Goal: Check status: Check status

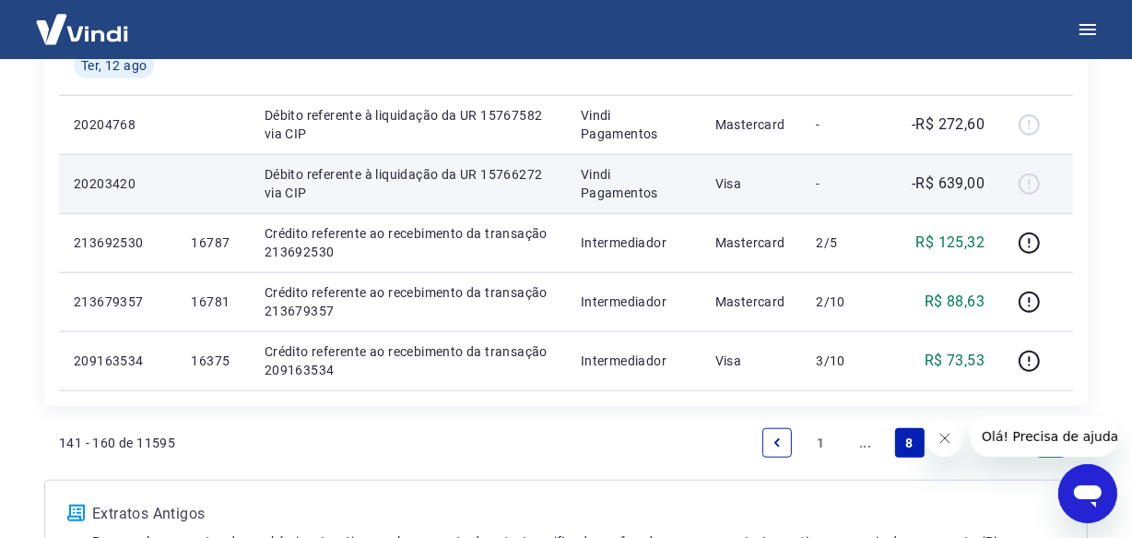
scroll to position [1655, 0]
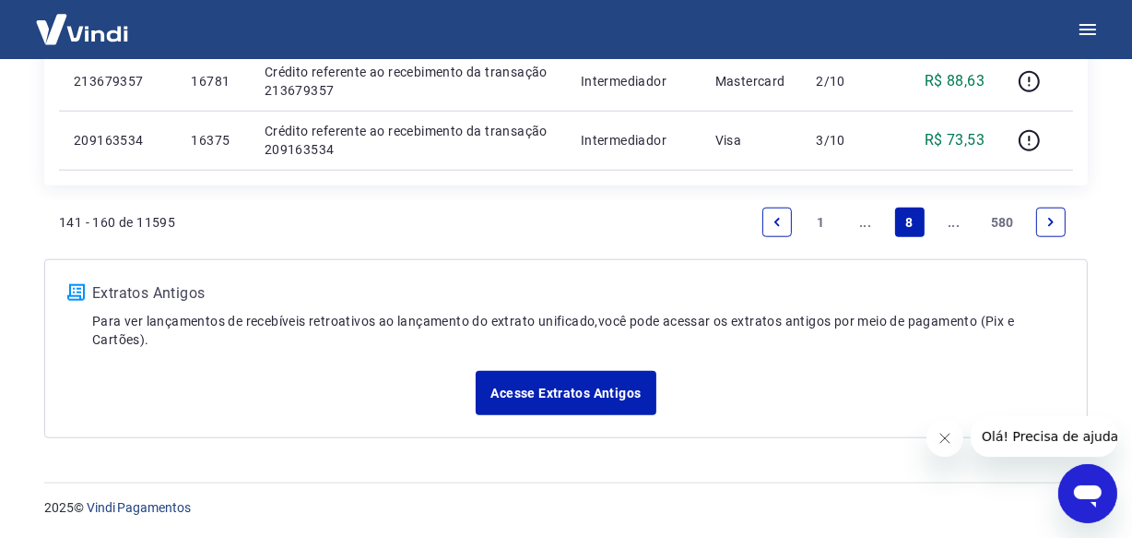
click at [1050, 222] on icon "Next page" at bounding box center [1051, 222] width 6 height 8
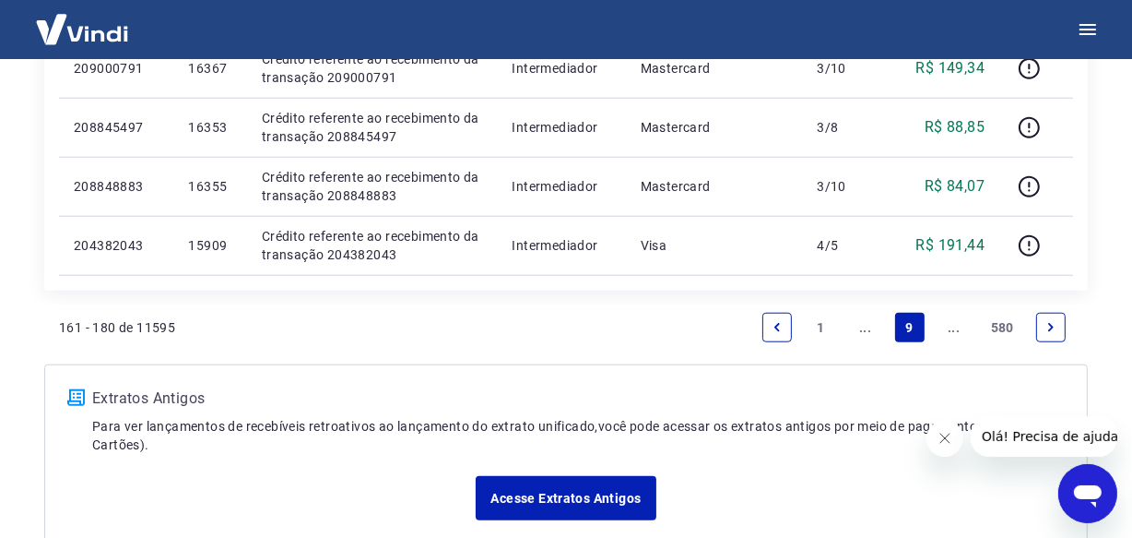
scroll to position [1512, 0]
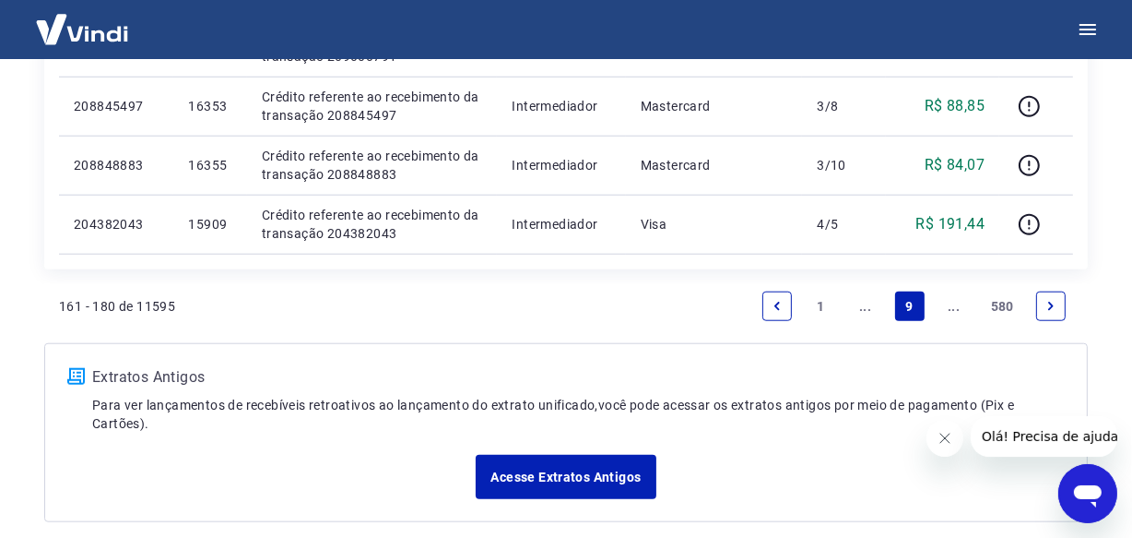
drag, startPoint x: 784, startPoint y: 304, endPoint x: 318, endPoint y: 281, distance: 466.2
click at [783, 304] on link "Previous page" at bounding box center [778, 306] width 30 height 30
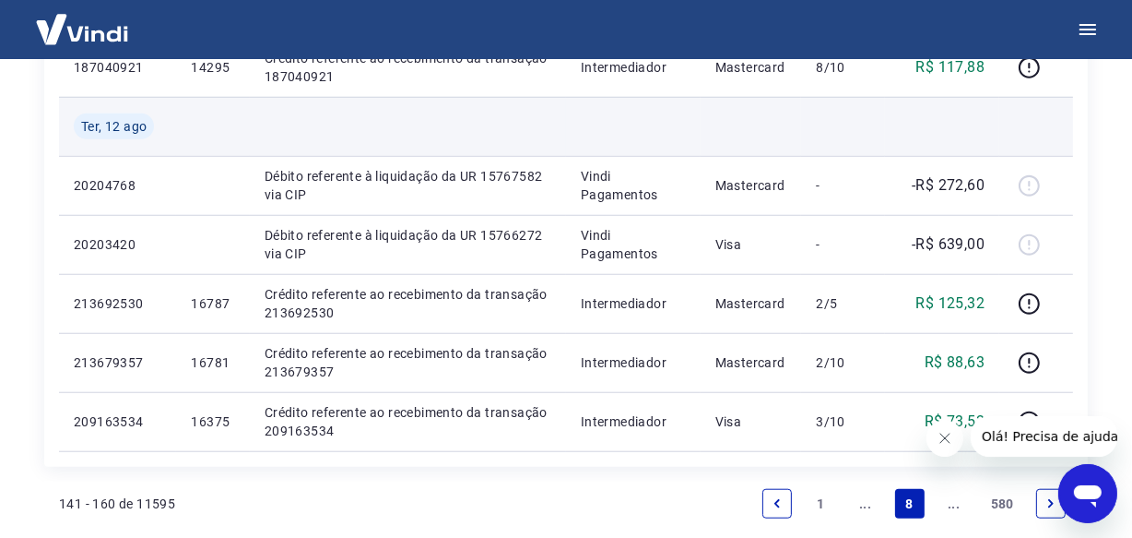
scroll to position [1403, 0]
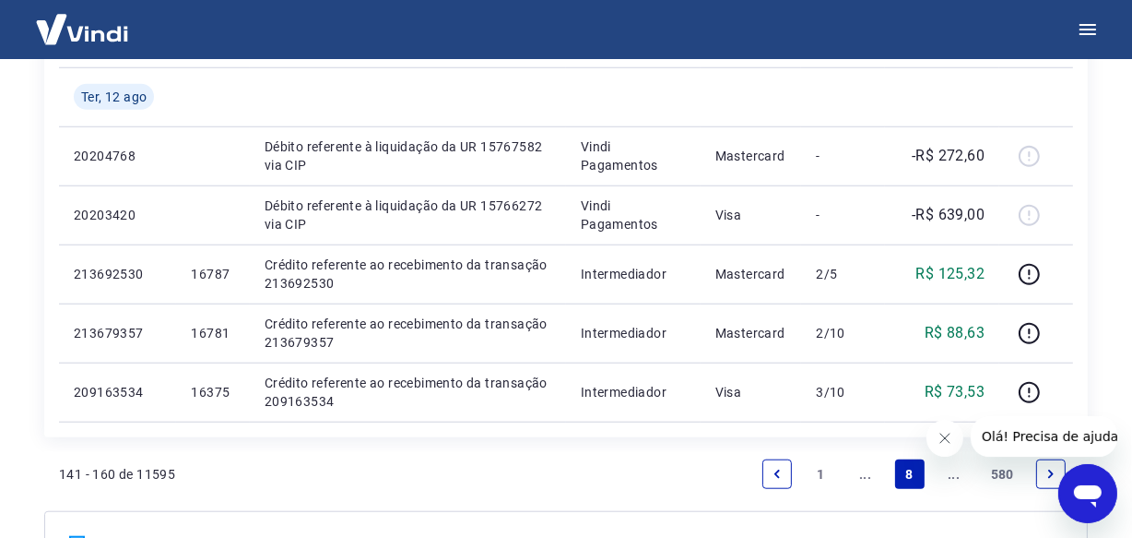
click at [1054, 476] on icon "Next page" at bounding box center [1051, 473] width 13 height 13
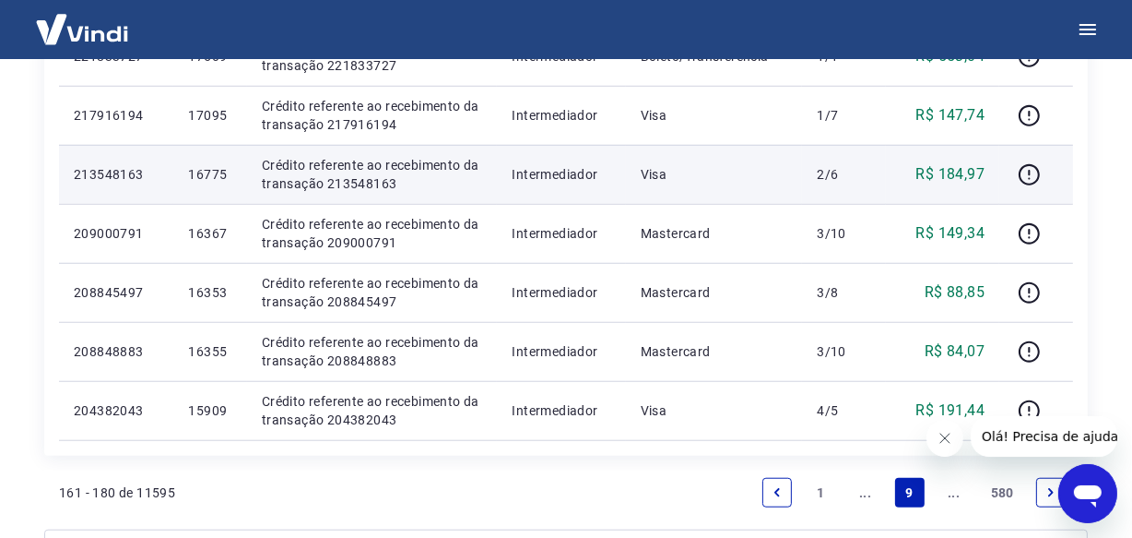
scroll to position [1331, 0]
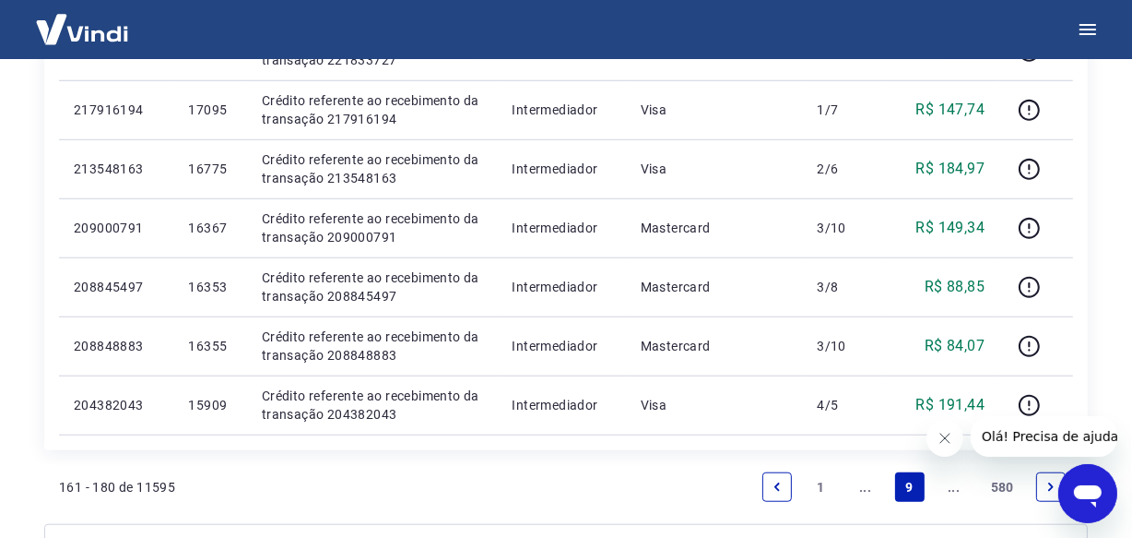
click at [1050, 488] on icon "Next page" at bounding box center [1051, 486] width 6 height 8
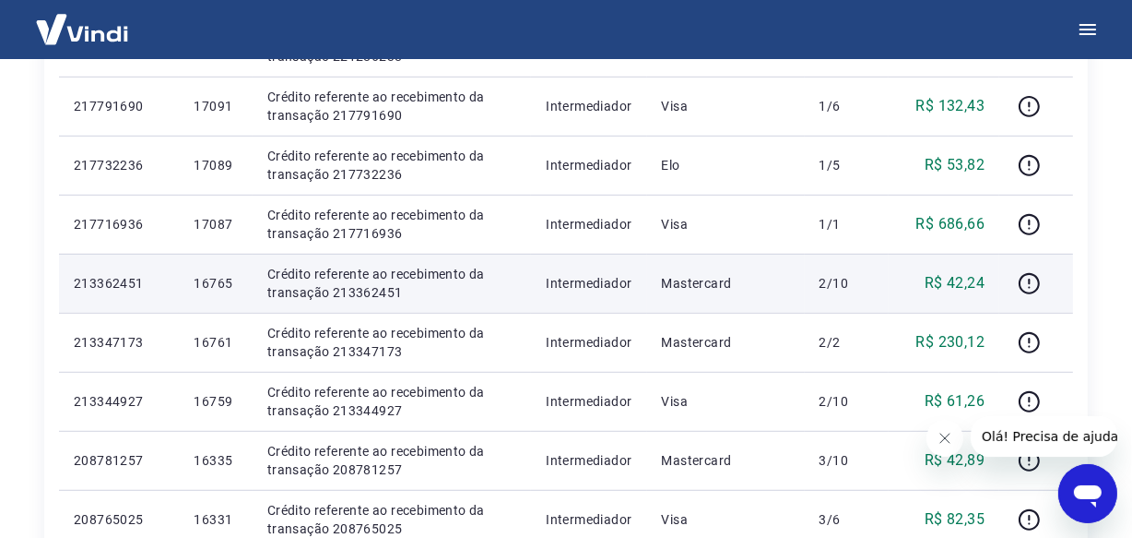
scroll to position [1005, 0]
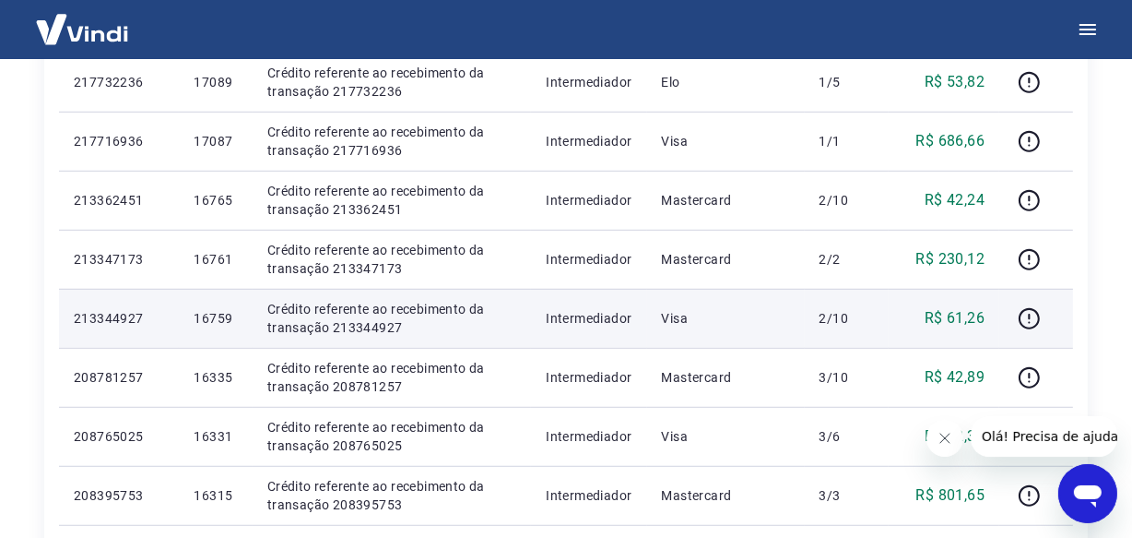
drag, startPoint x: 612, startPoint y: 240, endPoint x: 242, endPoint y: 295, distance: 374.8
click at [242, 295] on td "16759" at bounding box center [215, 318] width 73 height 59
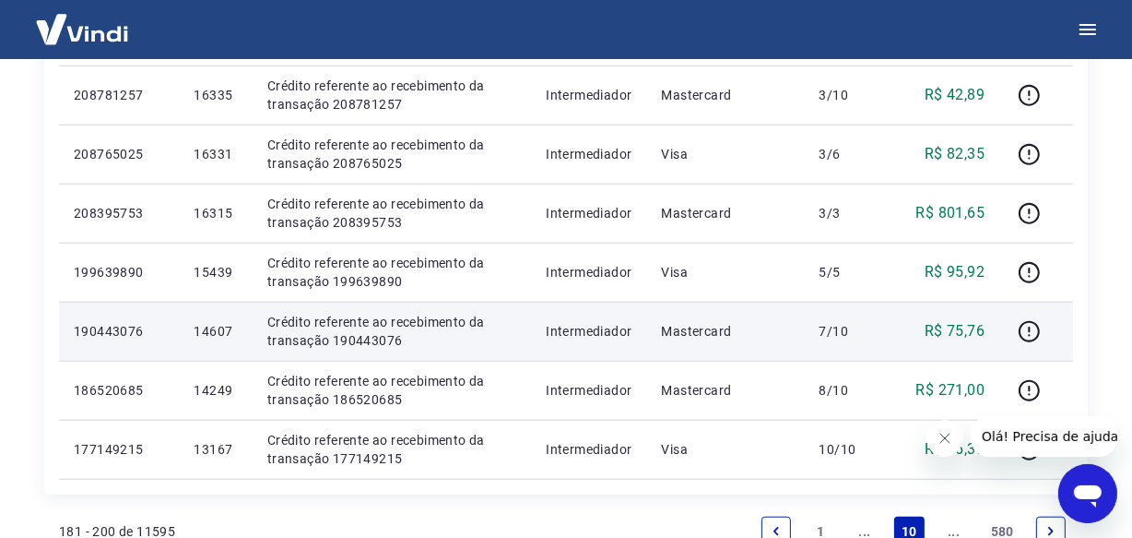
scroll to position [1341, 0]
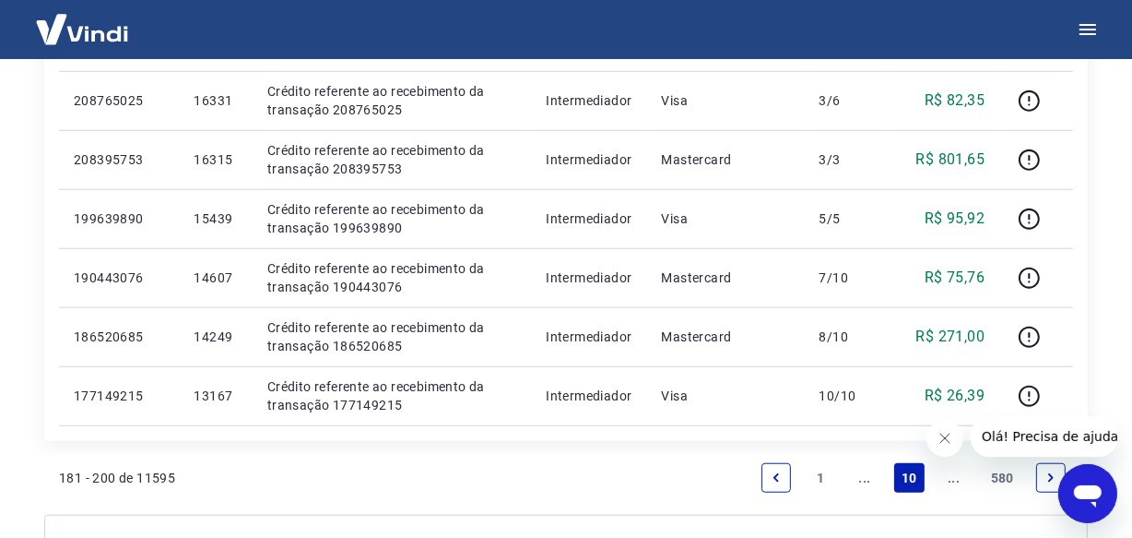
click at [1039, 471] on link "Next page" at bounding box center [1051, 478] width 30 height 30
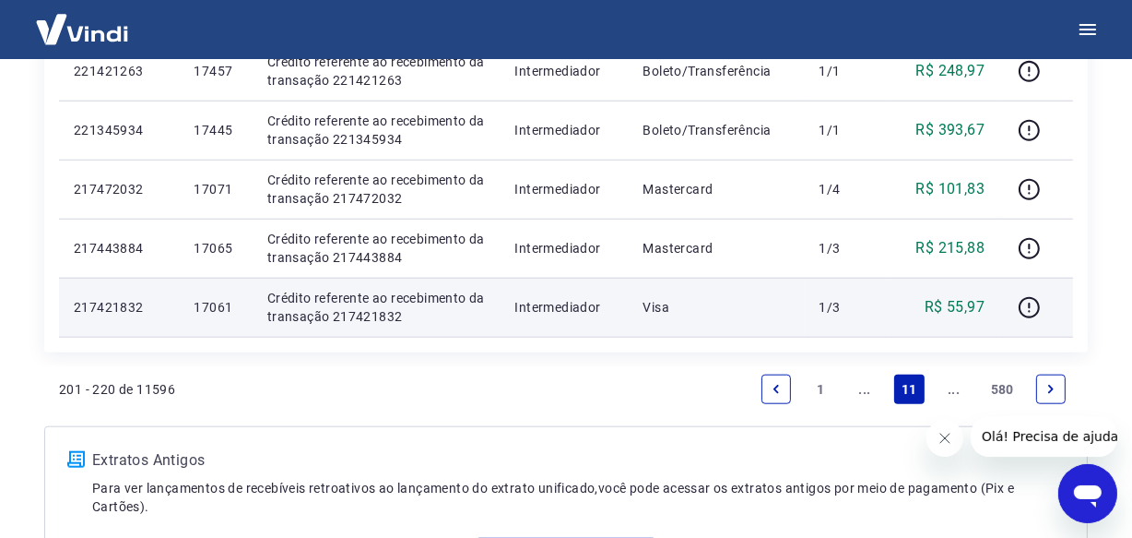
scroll to position [1543, 0]
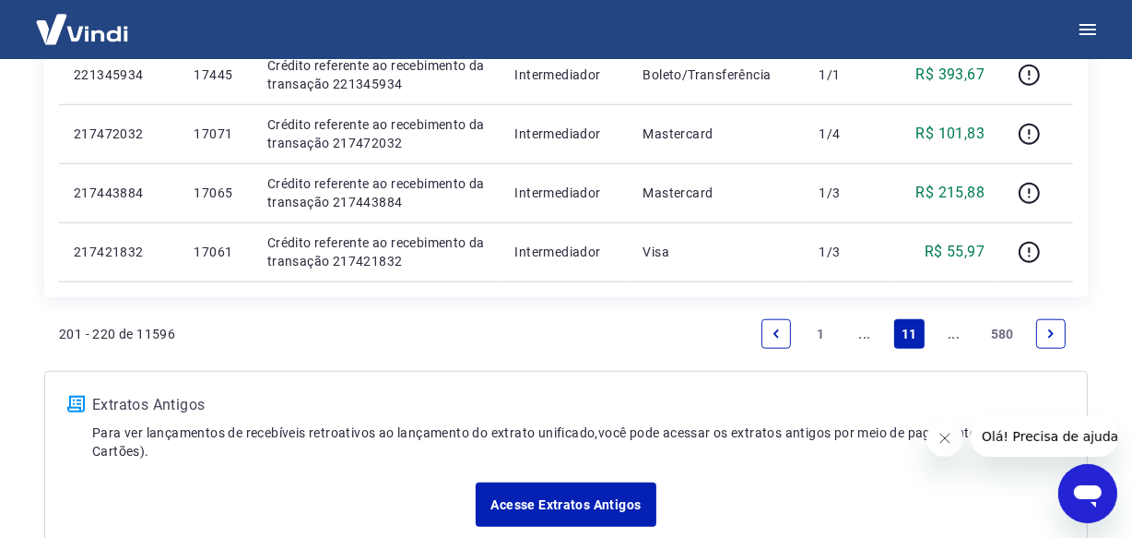
click at [1045, 332] on icon "Next page" at bounding box center [1051, 333] width 13 height 13
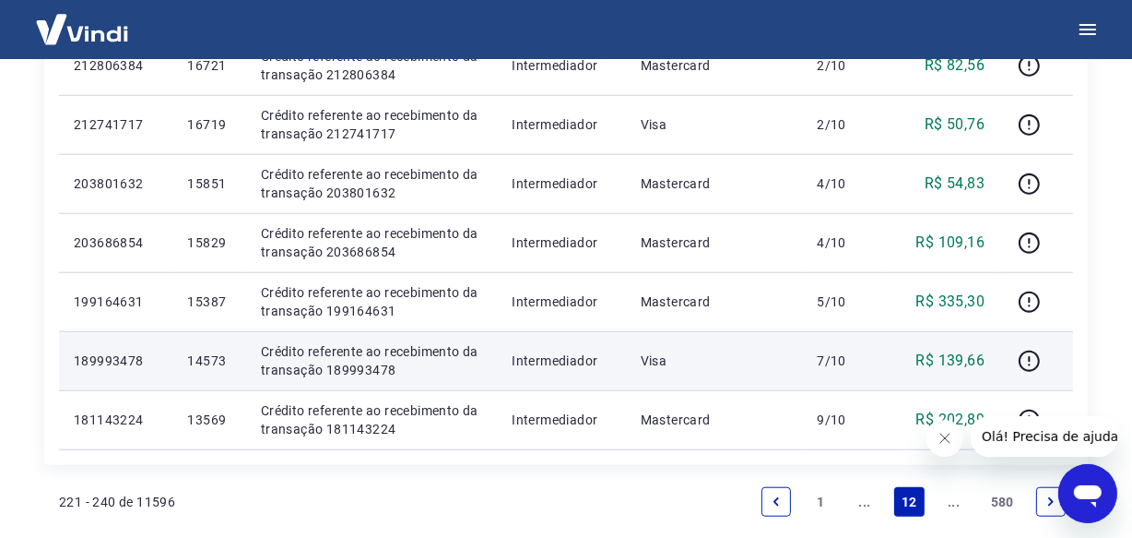
scroll to position [1401, 0]
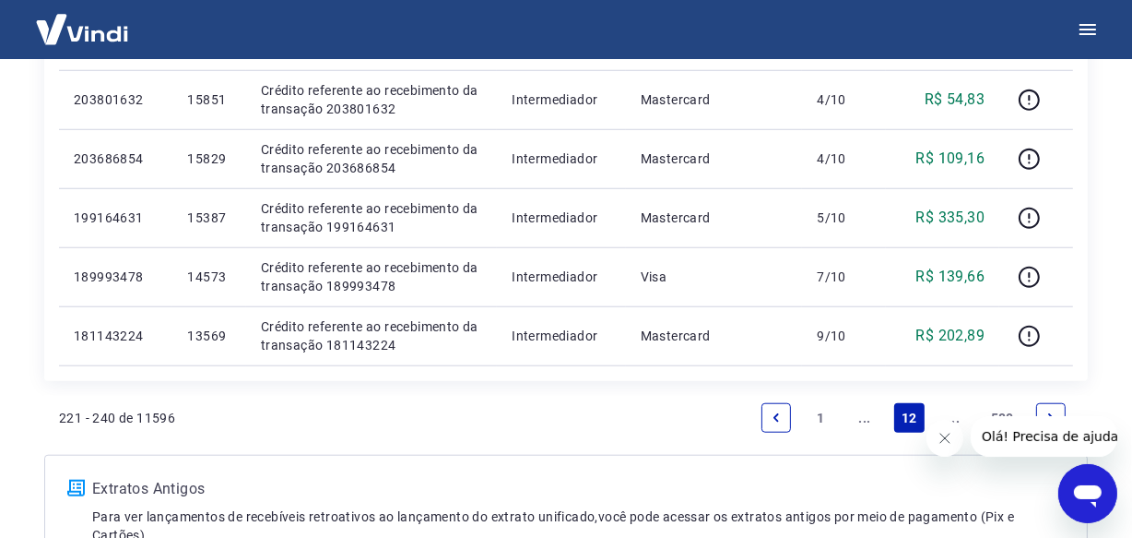
click at [1049, 413] on icon "Next page" at bounding box center [1051, 417] width 6 height 8
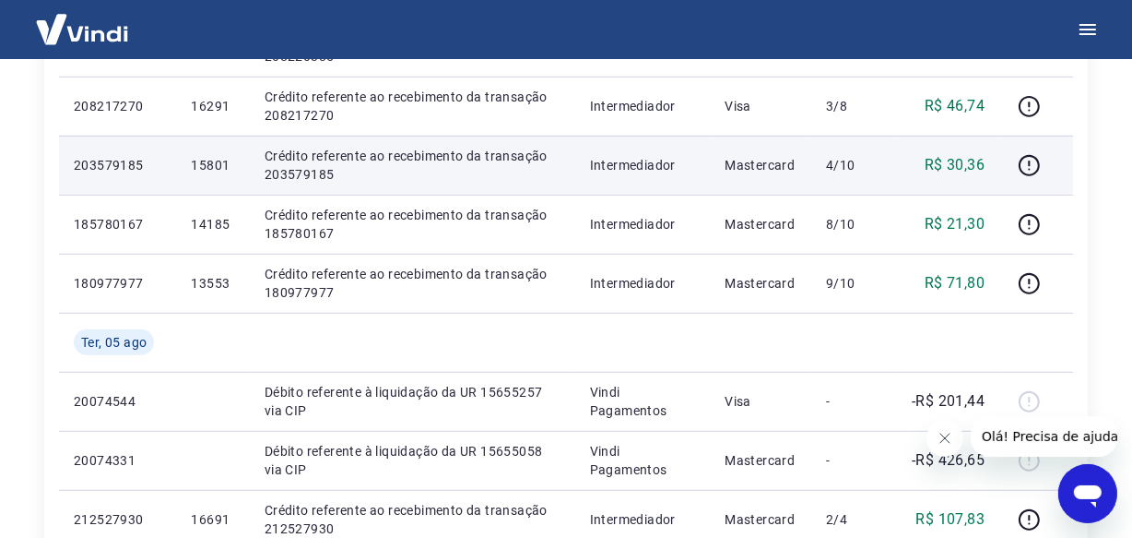
scroll to position [1005, 0]
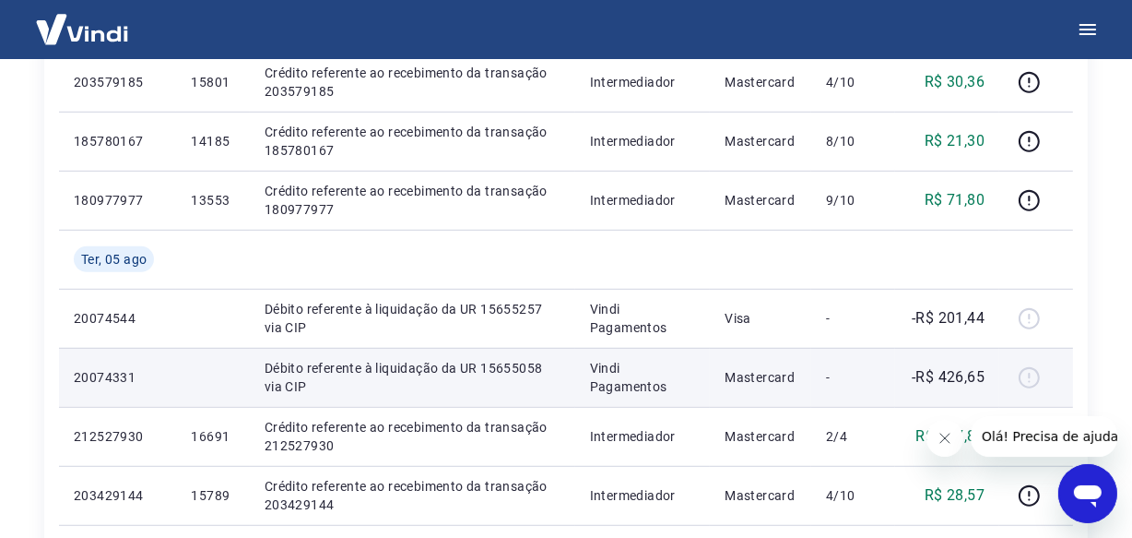
click at [556, 384] on p "Débito referente à liquidação da UR 15655058 via CIP" at bounding box center [413, 377] width 296 height 37
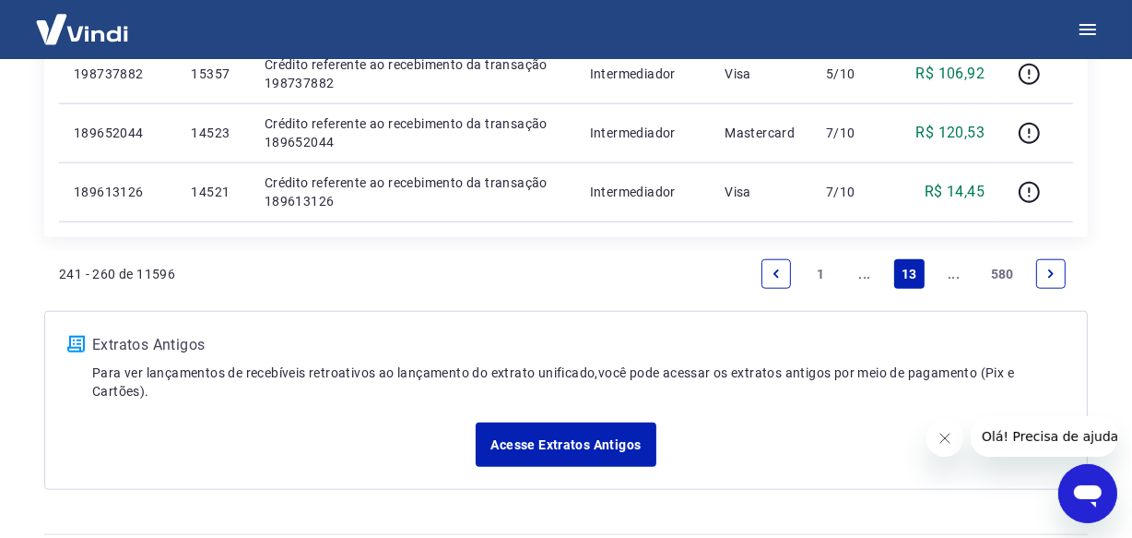
scroll to position [1655, 0]
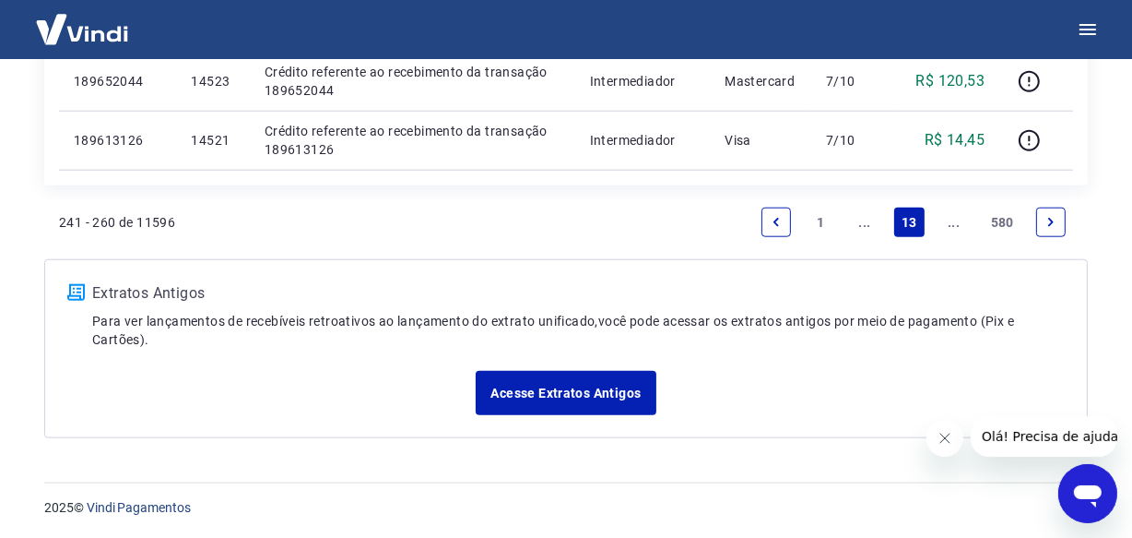
click at [770, 219] on icon "Previous page" at bounding box center [776, 222] width 13 height 13
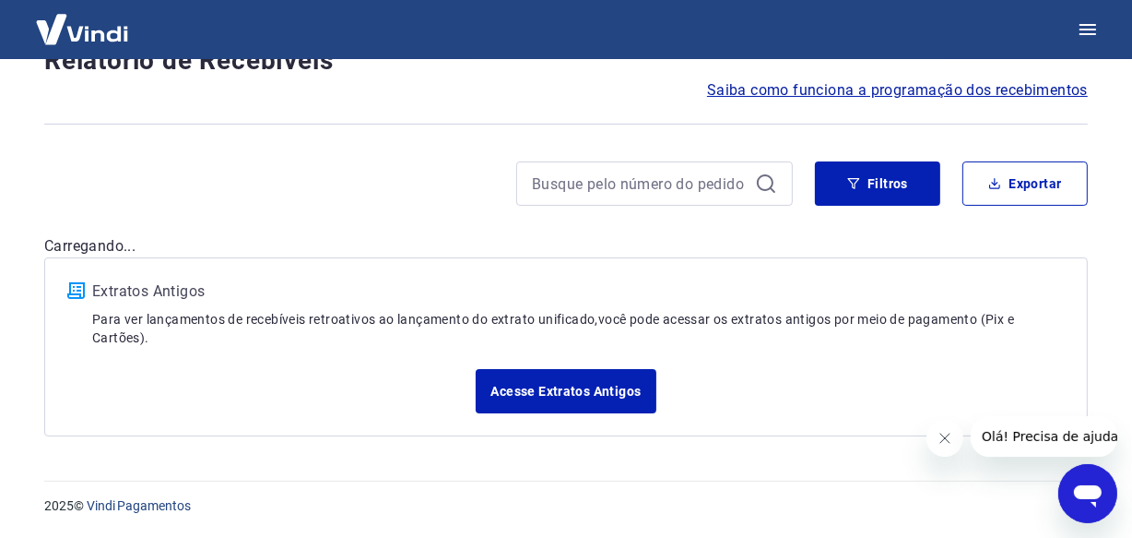
scroll to position [158, 0]
click at [770, 219] on div "Filtros Exportar" at bounding box center [566, 191] width 1044 height 59
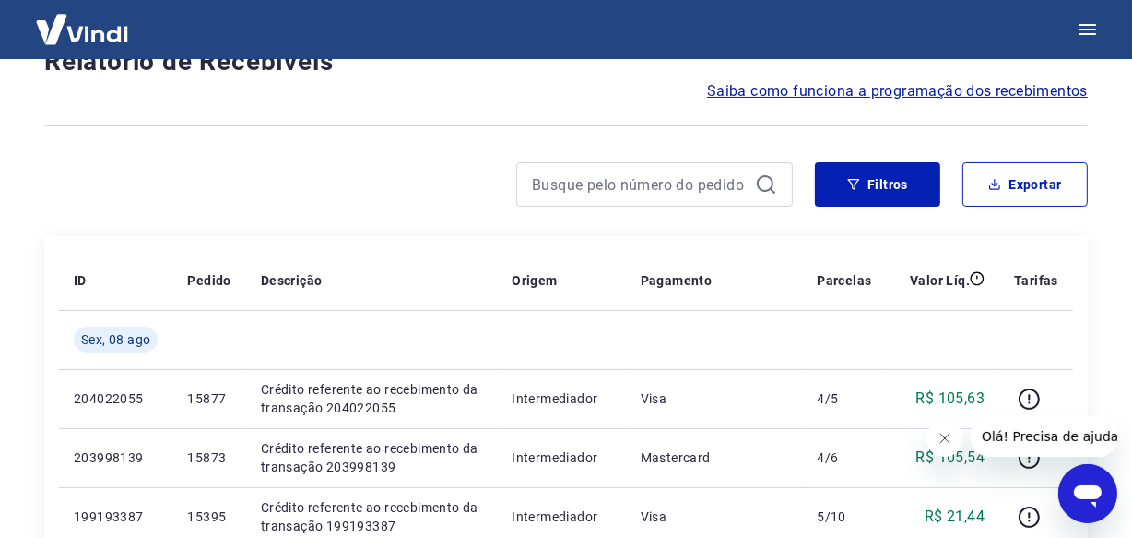
scroll to position [1485, 0]
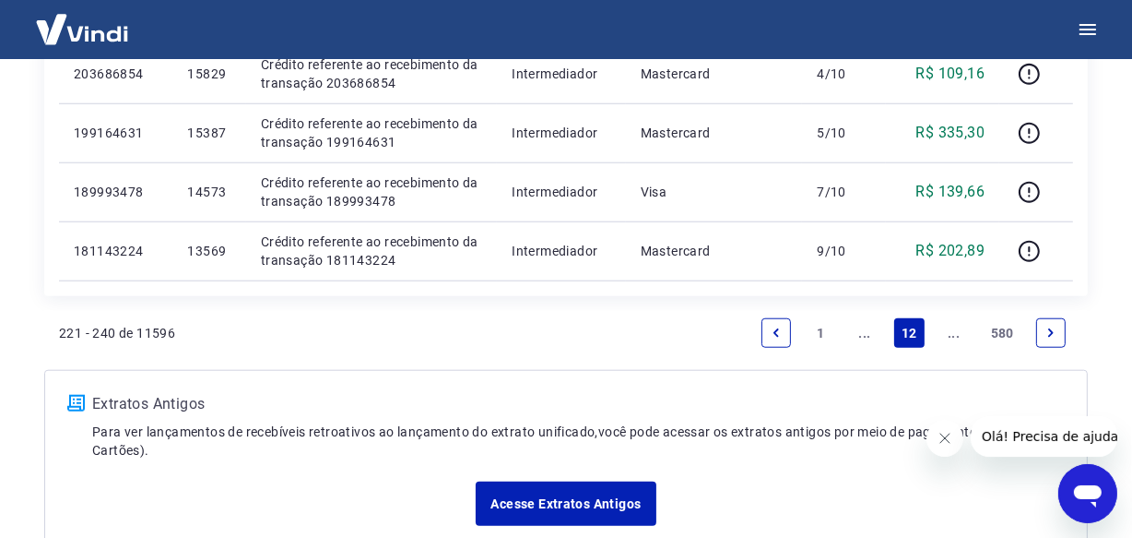
click at [771, 337] on icon "Previous page" at bounding box center [776, 332] width 13 height 13
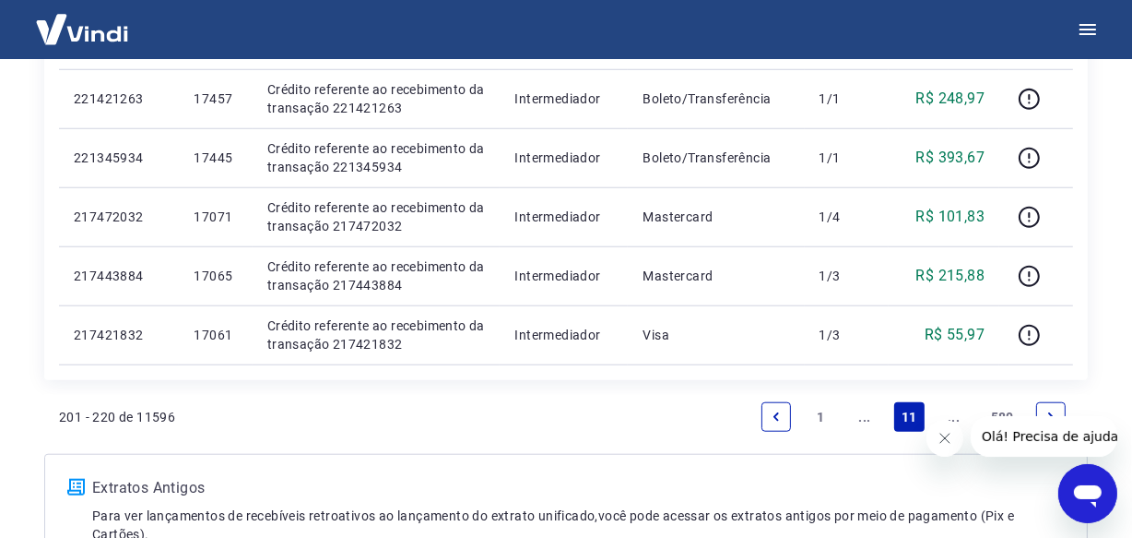
scroll to position [1544, 0]
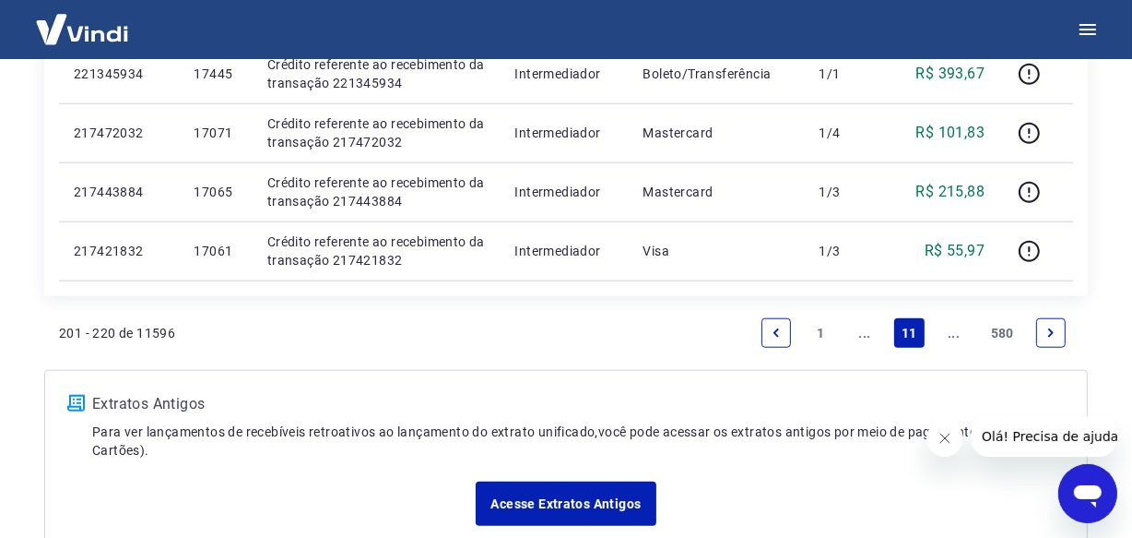
click at [1048, 336] on icon "Next page" at bounding box center [1051, 332] width 13 height 13
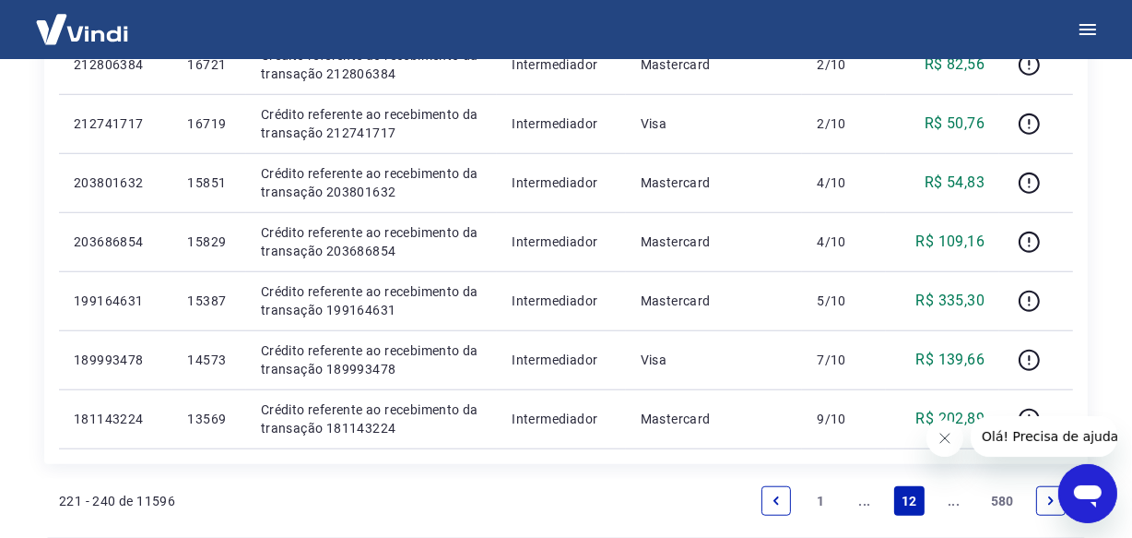
scroll to position [1484, 0]
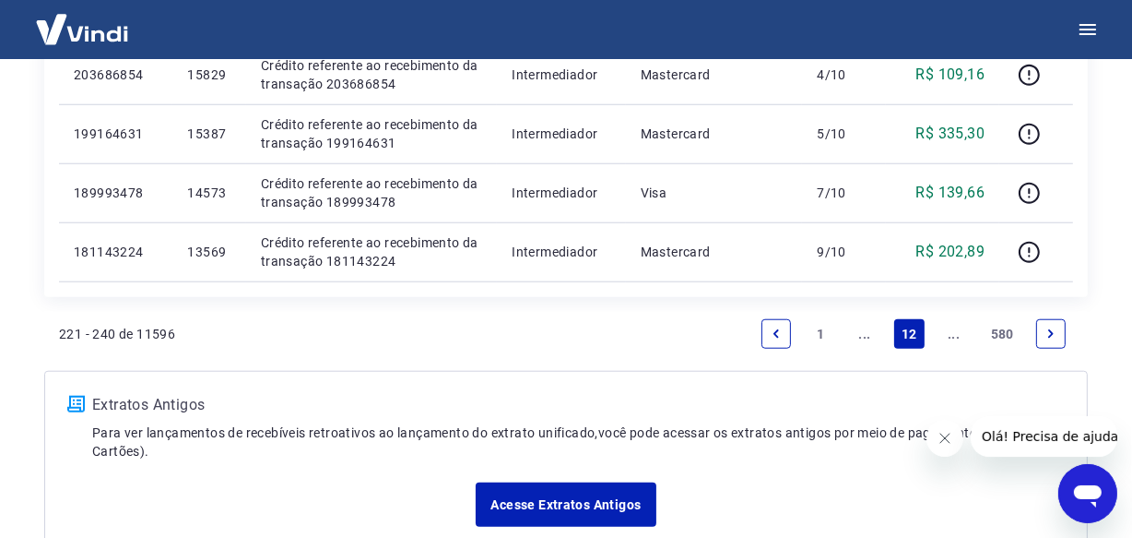
click at [1047, 332] on icon "Next page" at bounding box center [1051, 333] width 13 height 13
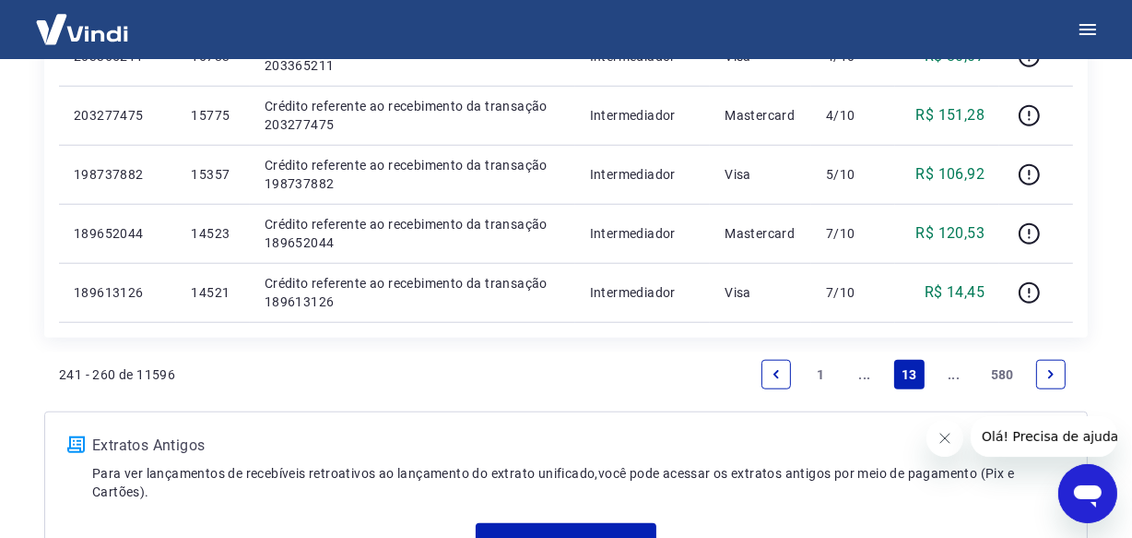
scroll to position [1544, 0]
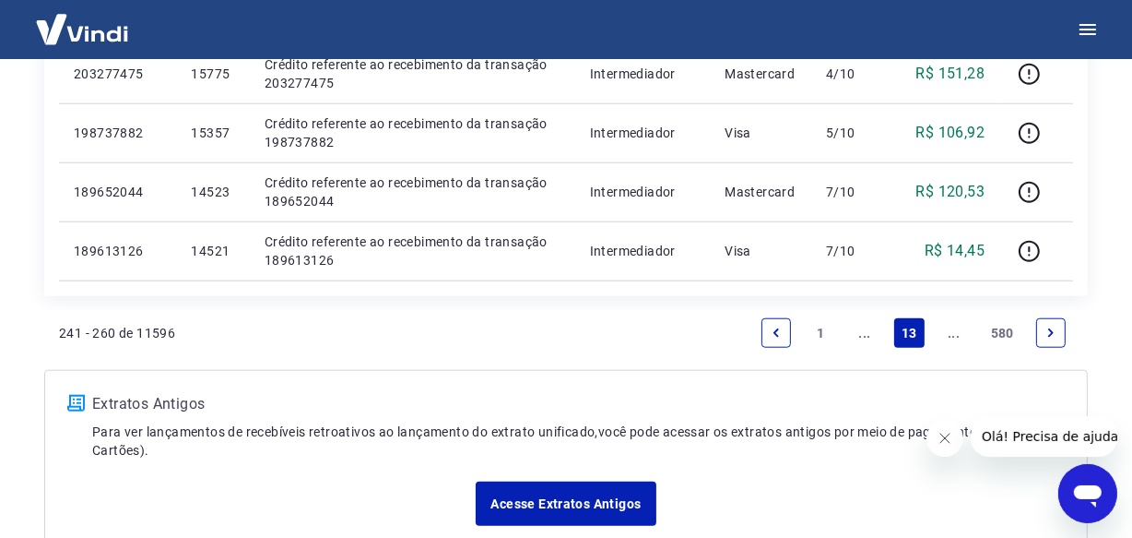
click at [1051, 331] on icon "Next page" at bounding box center [1051, 332] width 13 height 13
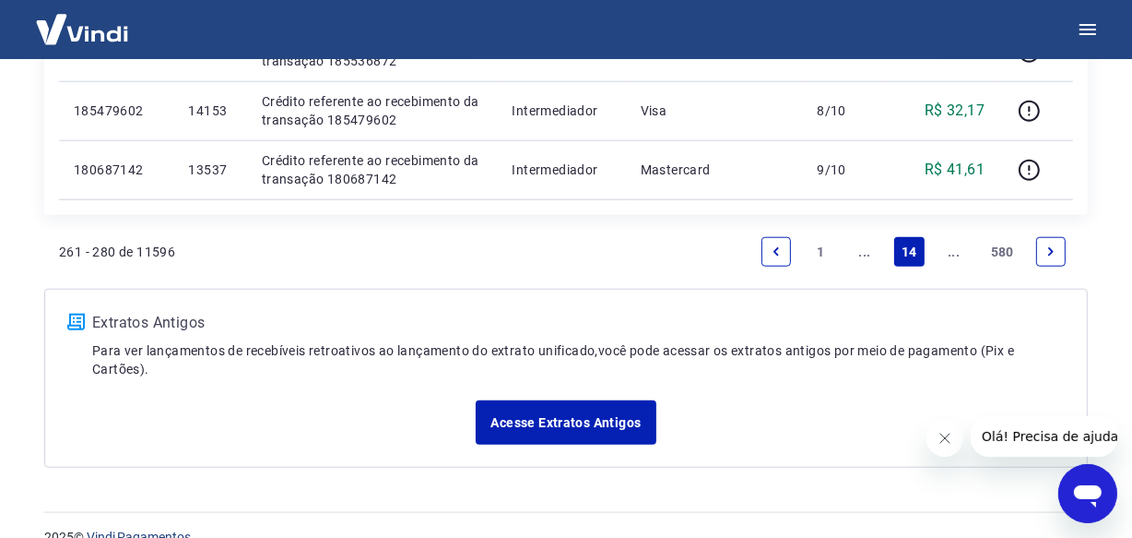
scroll to position [1568, 0]
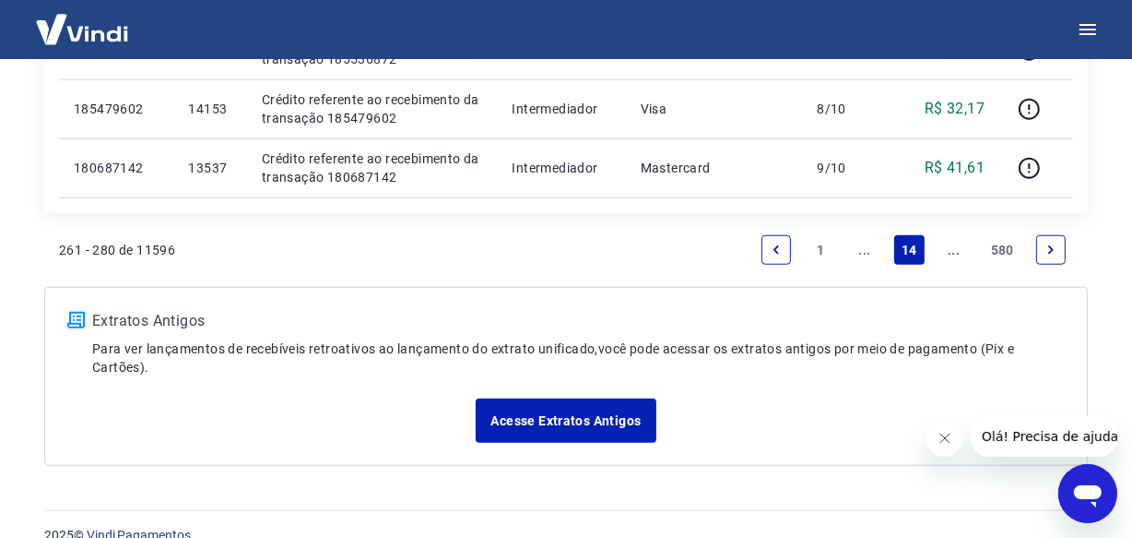
click at [771, 250] on icon "Previous page" at bounding box center [776, 249] width 13 height 13
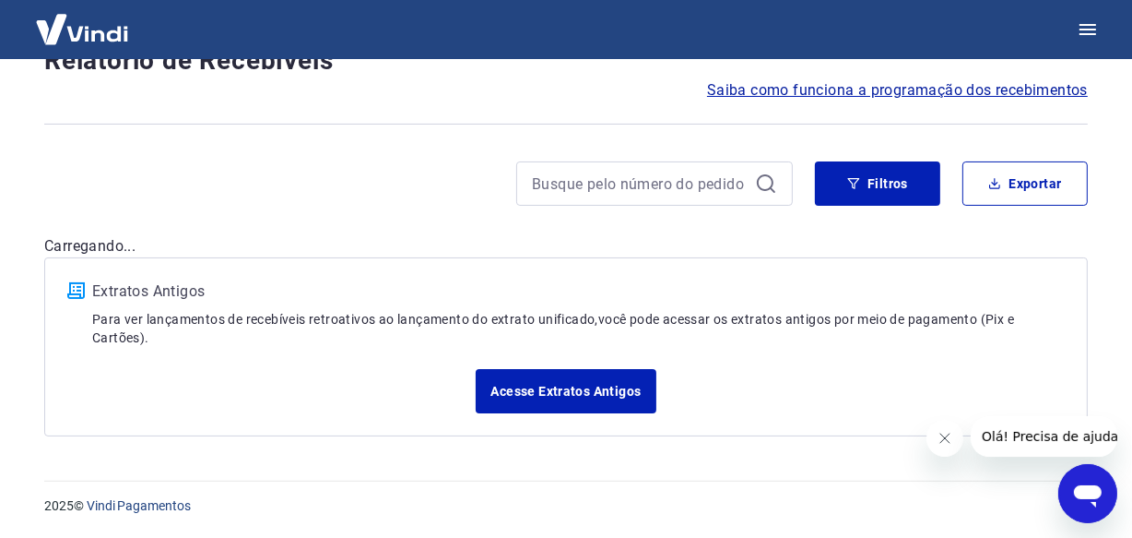
scroll to position [130, 0]
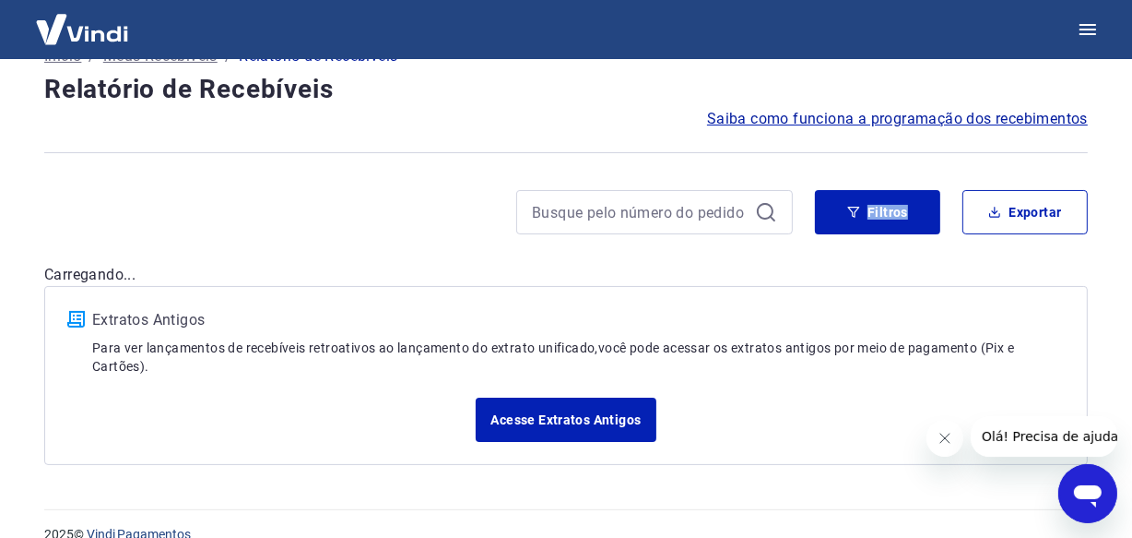
click at [771, 250] on div "Após o envio das liquidações aparecerem no Relatório de Recebíveis, elas podem …" at bounding box center [566, 208] width 1088 height 558
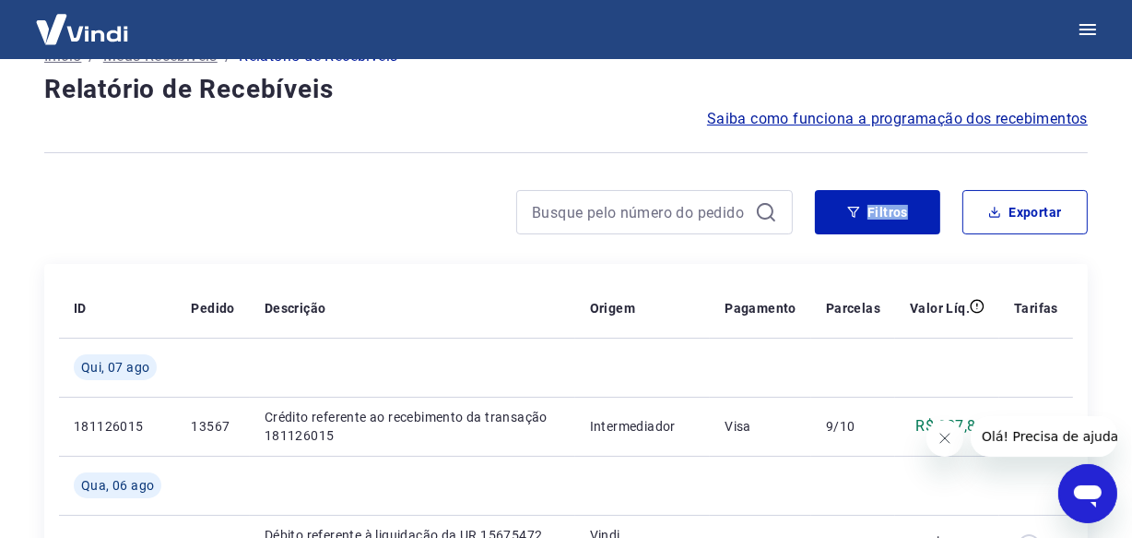
scroll to position [1655, 0]
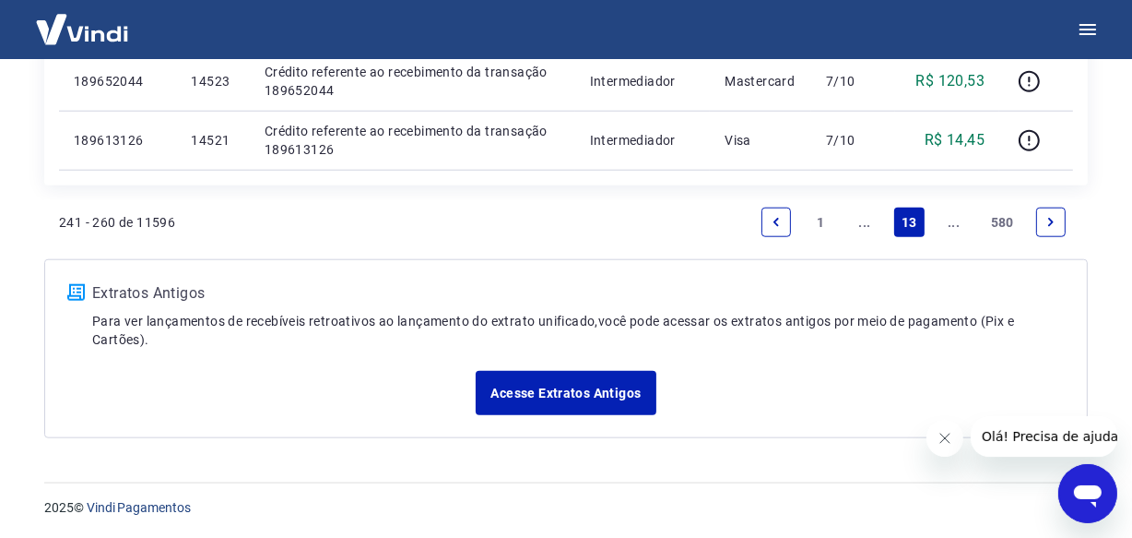
click at [787, 220] on link "Previous page" at bounding box center [777, 222] width 30 height 30
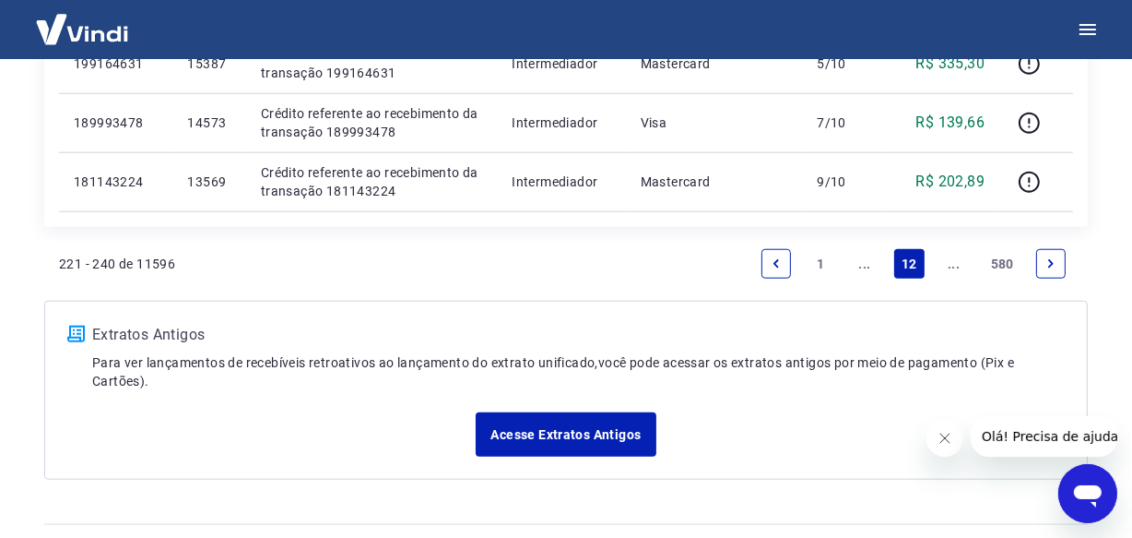
scroll to position [1596, 0]
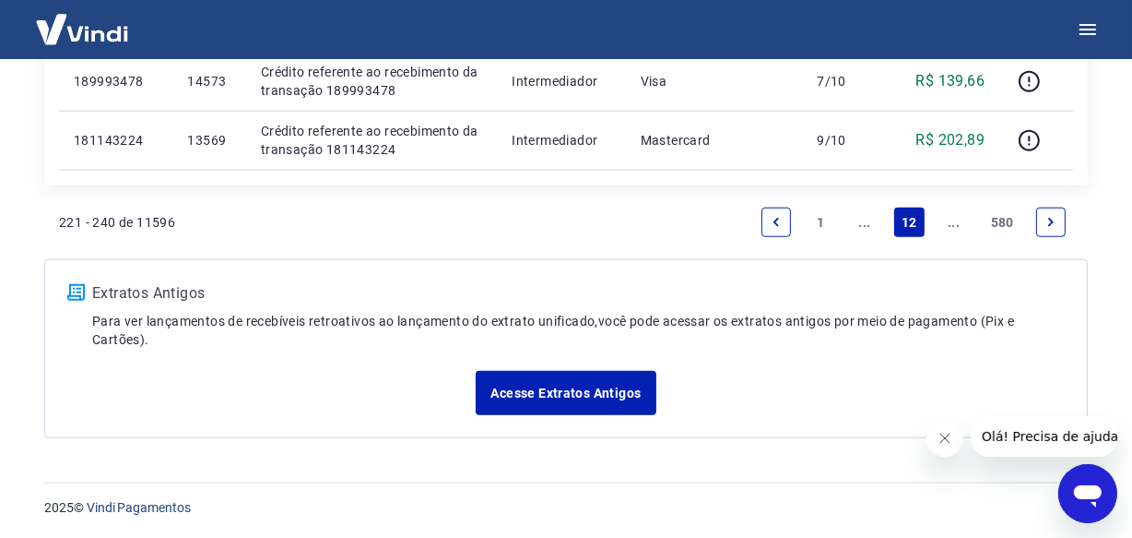
click at [772, 219] on icon "Previous page" at bounding box center [776, 222] width 13 height 13
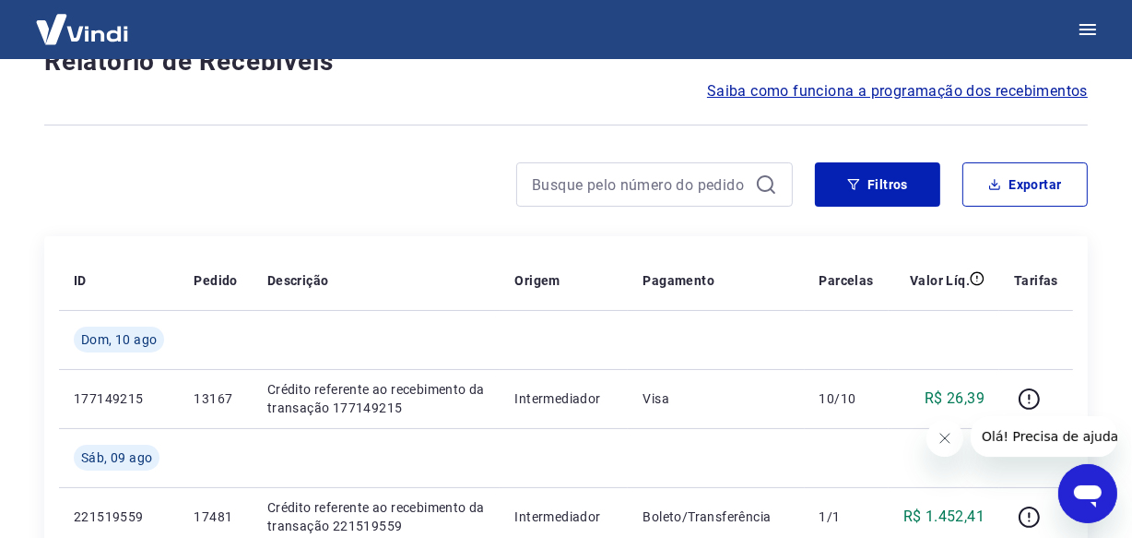
scroll to position [1655, 0]
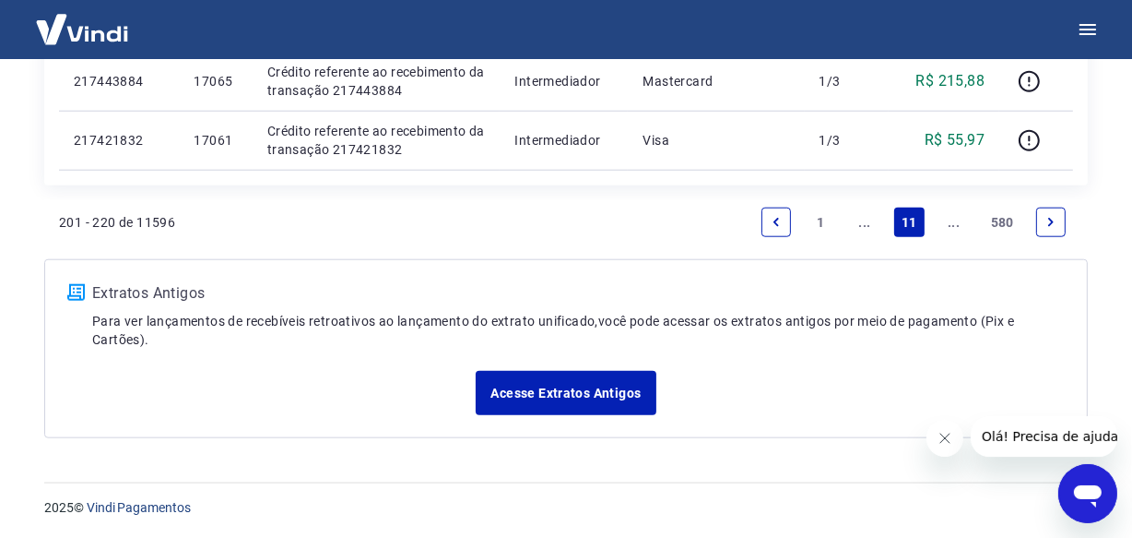
click at [648, 277] on div "Extratos Antigos Para ver lançamentos de recebíveis retroativos ao lançamento d…" at bounding box center [566, 348] width 1044 height 179
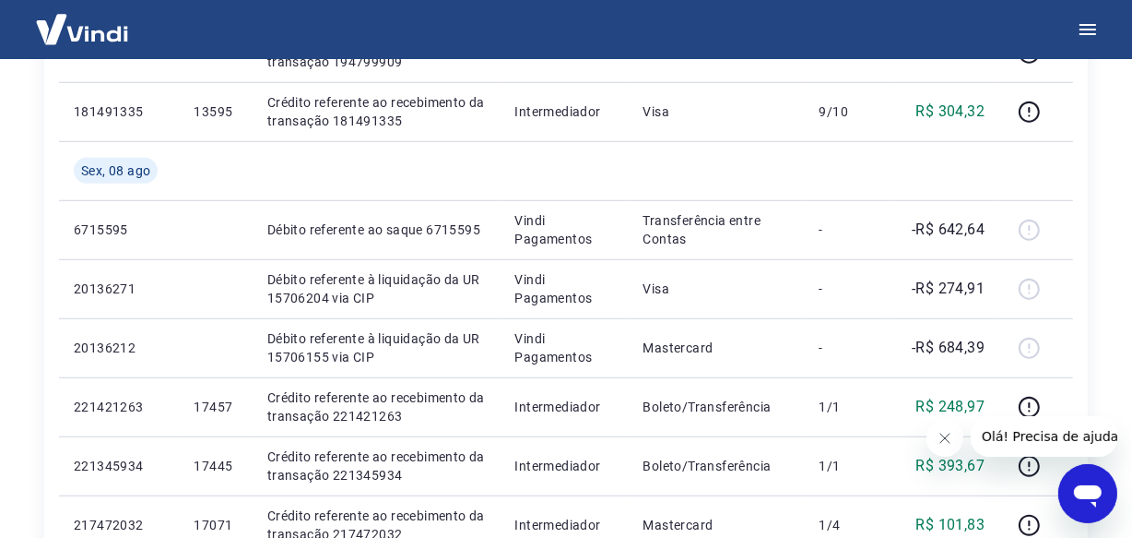
scroll to position [1571, 0]
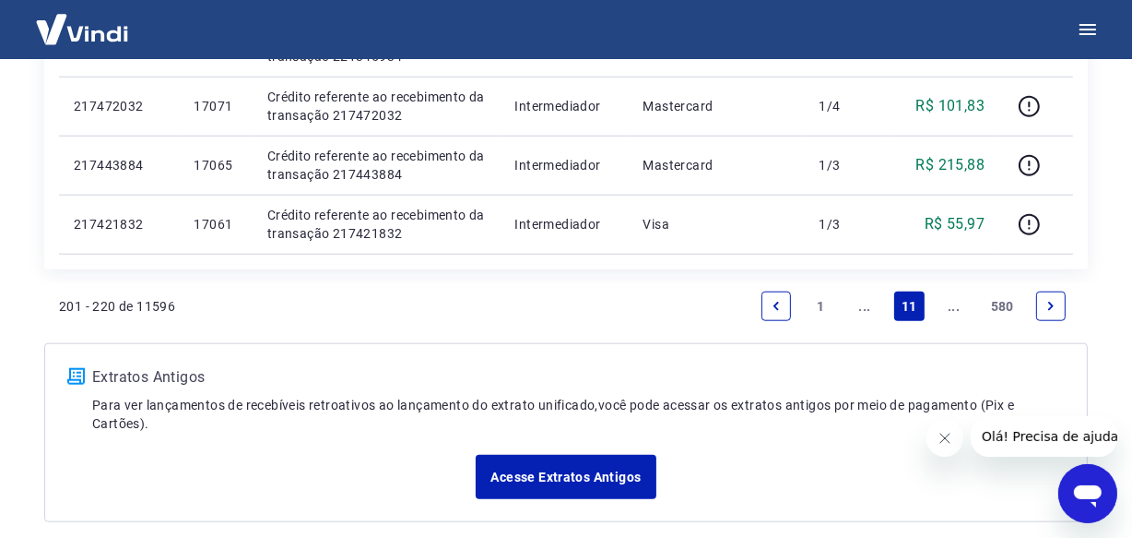
click at [783, 308] on icon "Previous page" at bounding box center [776, 306] width 13 height 13
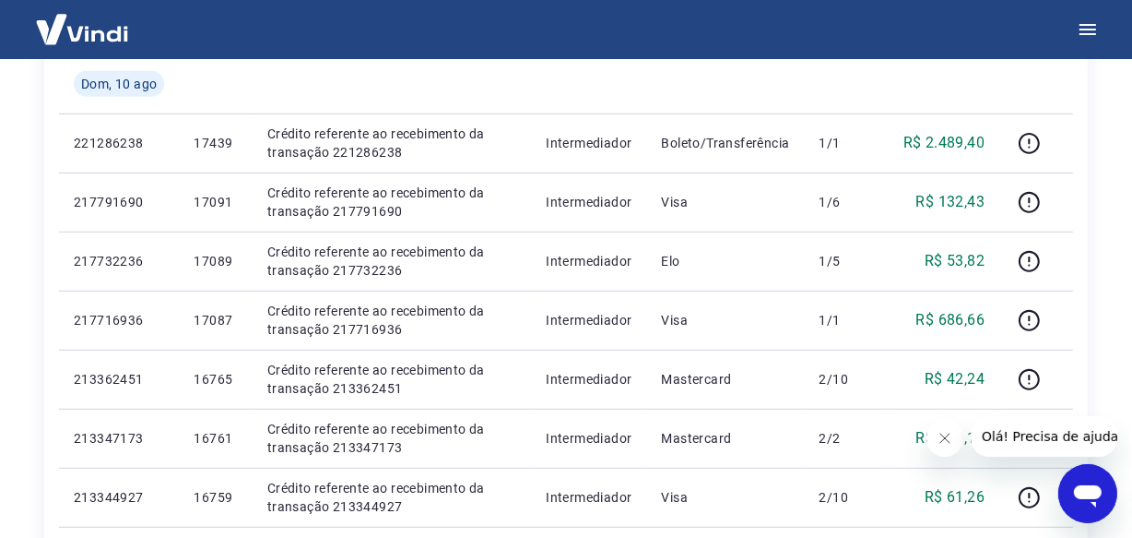
scroll to position [926, 0]
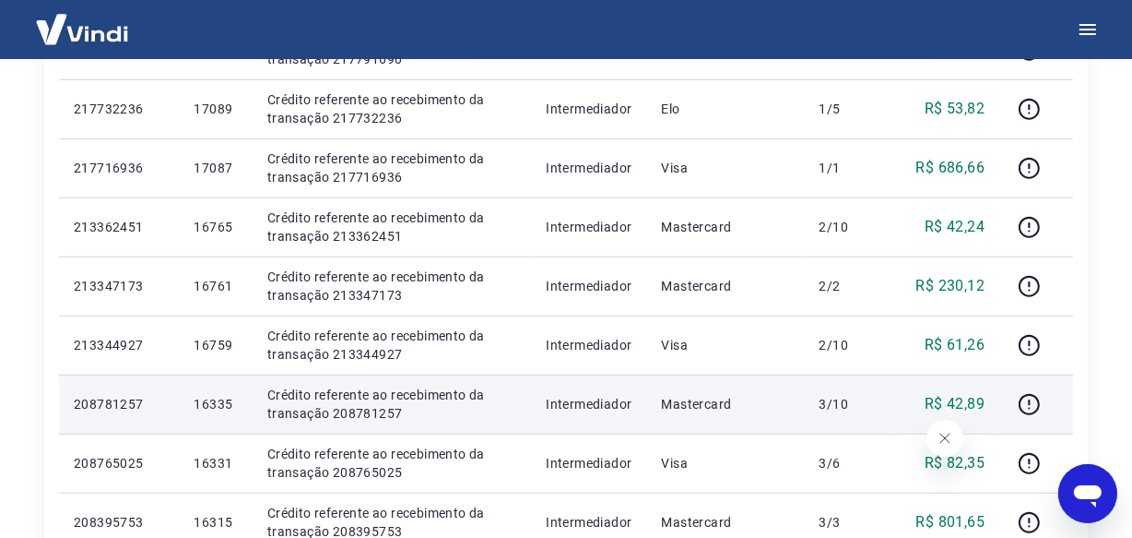
scroll to position [1010, 0]
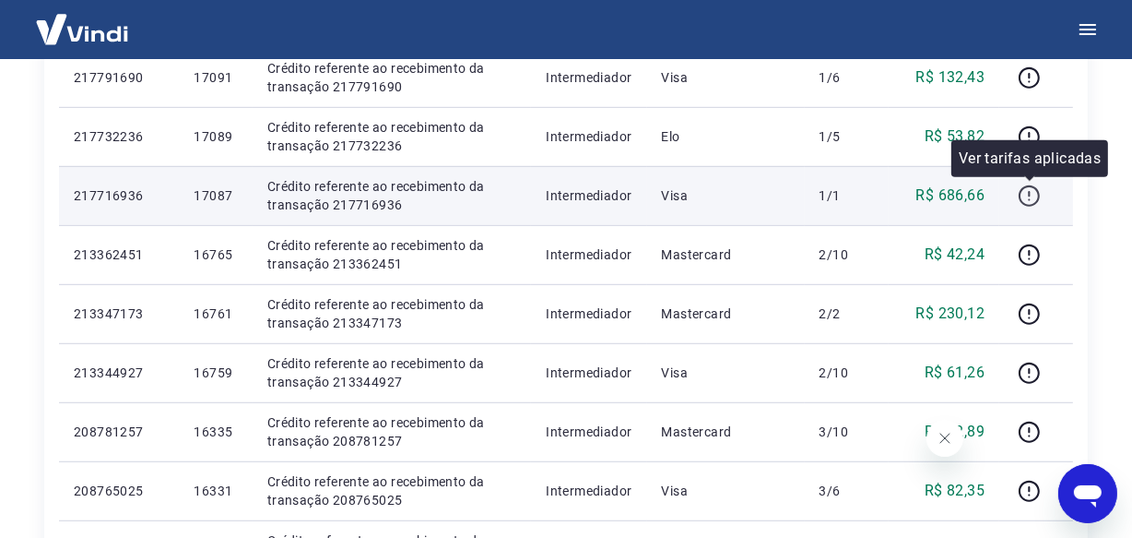
click at [1023, 195] on icon "button" at bounding box center [1029, 195] width 23 height 23
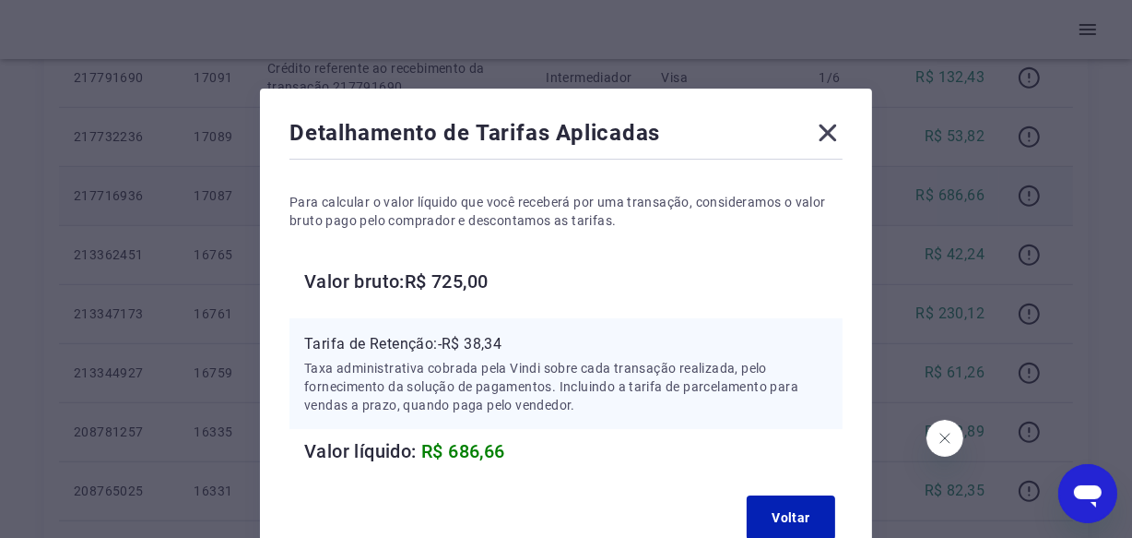
click at [828, 131] on icon at bounding box center [829, 133] width 18 height 18
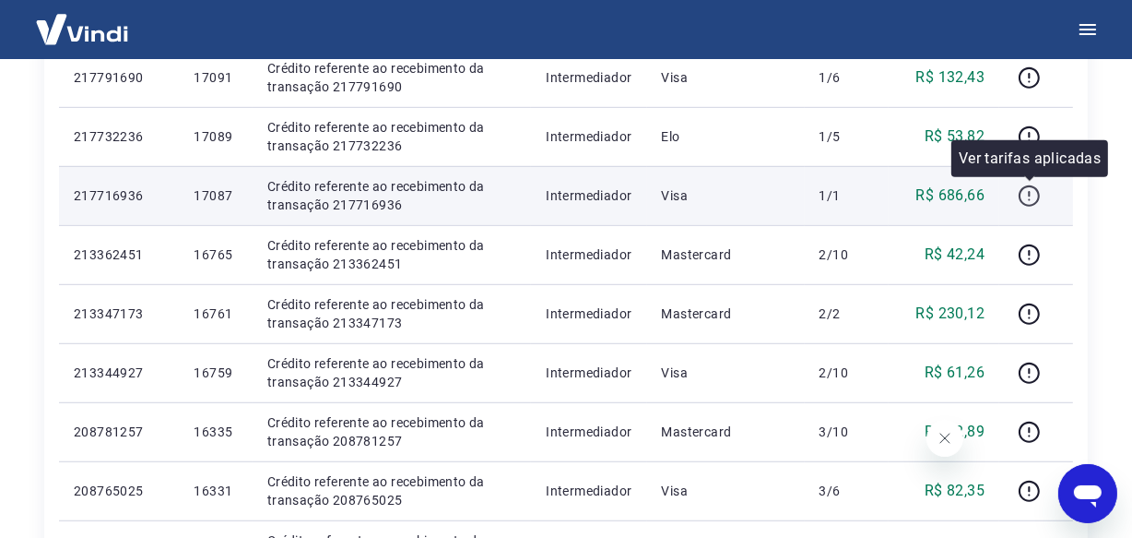
click at [1033, 192] on icon "button" at bounding box center [1029, 195] width 23 height 23
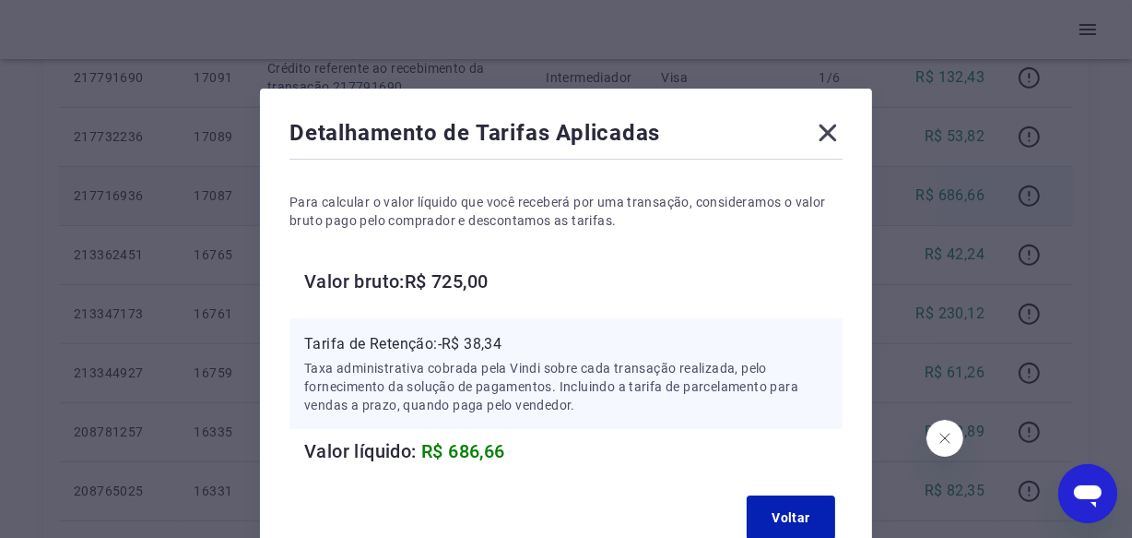
click at [835, 132] on icon at bounding box center [828, 133] width 30 height 30
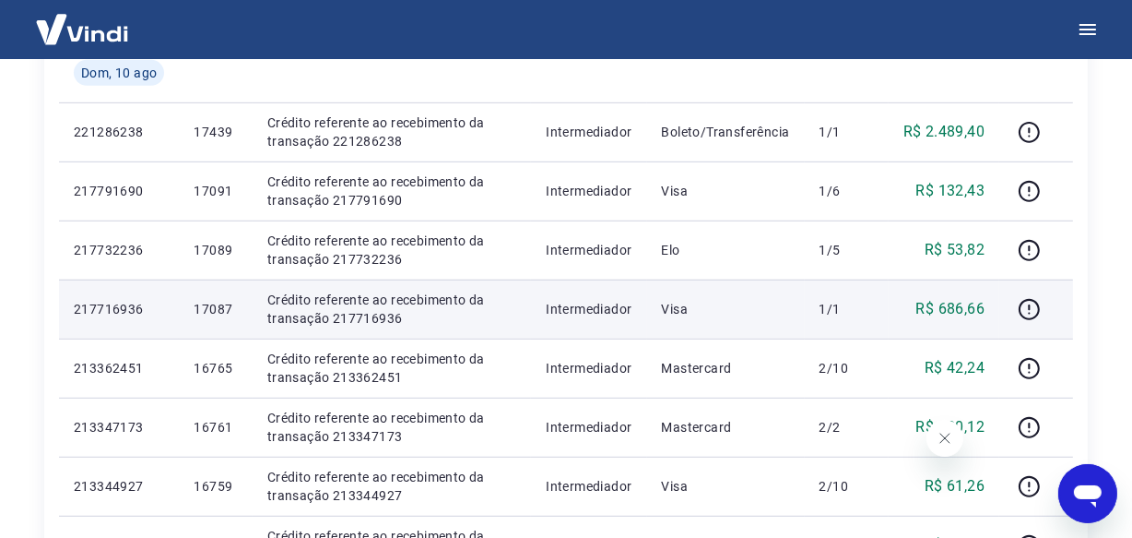
scroll to position [926, 0]
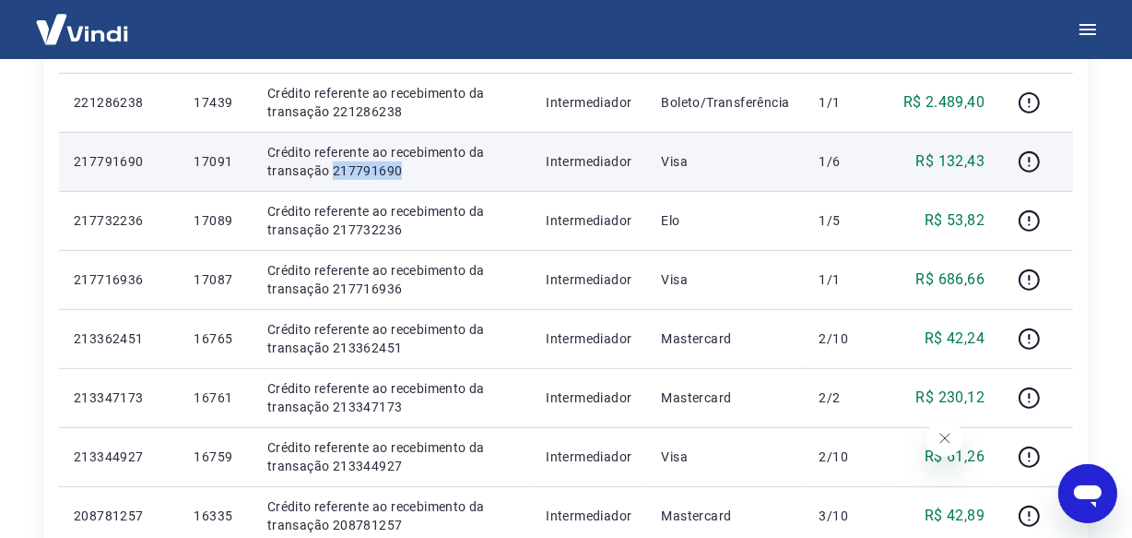
drag, startPoint x: 416, startPoint y: 168, endPoint x: 330, endPoint y: 175, distance: 86.1
click at [330, 175] on p "Crédito referente ao recebimento da transação 217791690" at bounding box center [392, 161] width 250 height 37
copy p "217791690"
drag, startPoint x: 241, startPoint y: 157, endPoint x: 196, endPoint y: 159, distance: 44.3
click at [196, 159] on td "17091" at bounding box center [215, 161] width 73 height 59
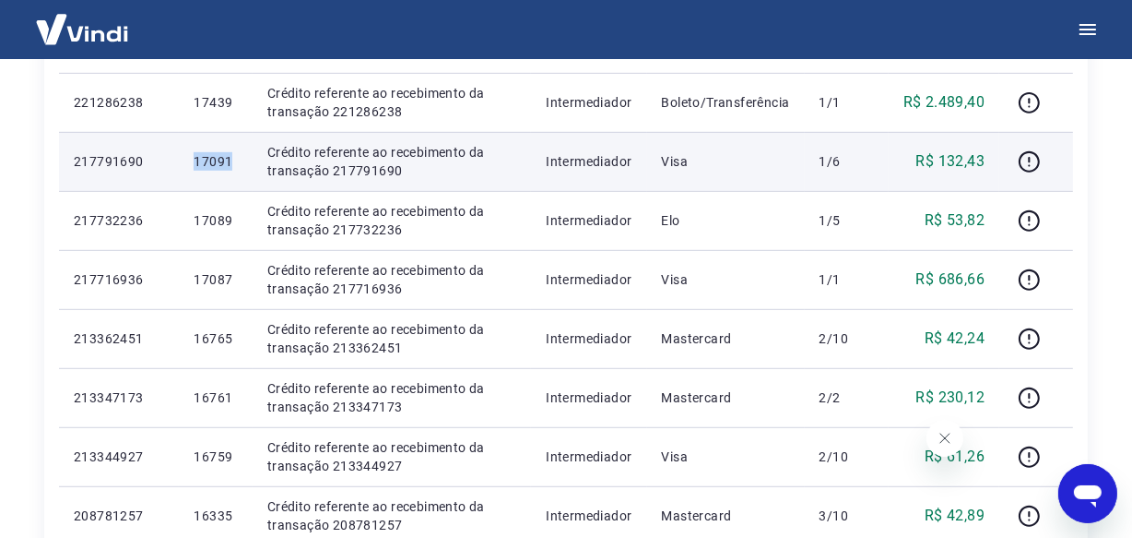
copy p "17091"
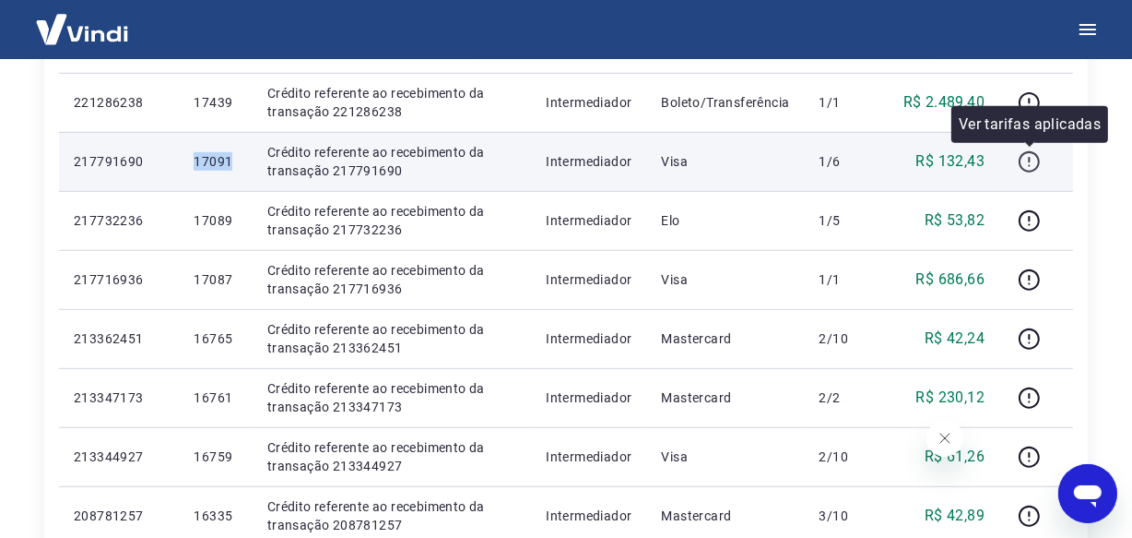
click at [1023, 158] on icon "button" at bounding box center [1029, 161] width 23 height 23
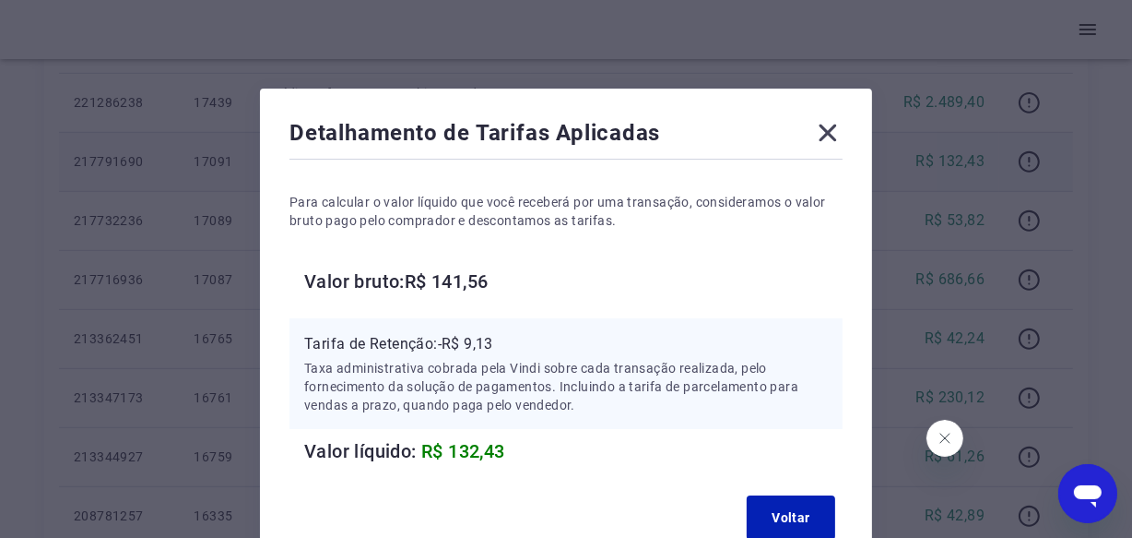
click at [821, 129] on icon at bounding box center [828, 133] width 30 height 30
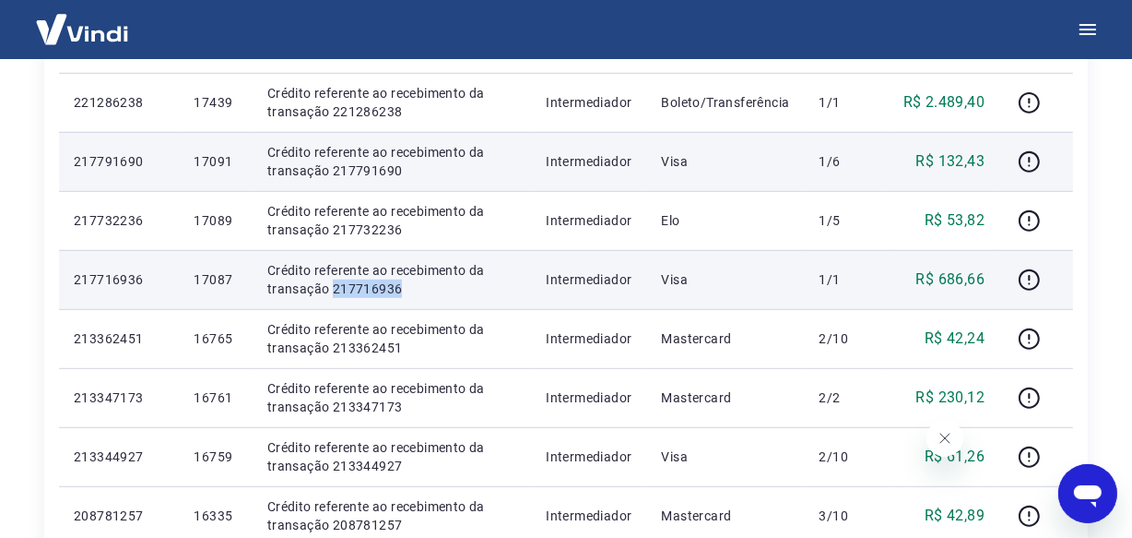
drag, startPoint x: 399, startPoint y: 282, endPoint x: 332, endPoint y: 292, distance: 68.1
click at [332, 292] on p "Crédito referente ao recebimento da transação 217716936" at bounding box center [392, 279] width 250 height 37
copy p "217716936"
click at [222, 278] on p "17087" at bounding box center [215, 279] width 43 height 18
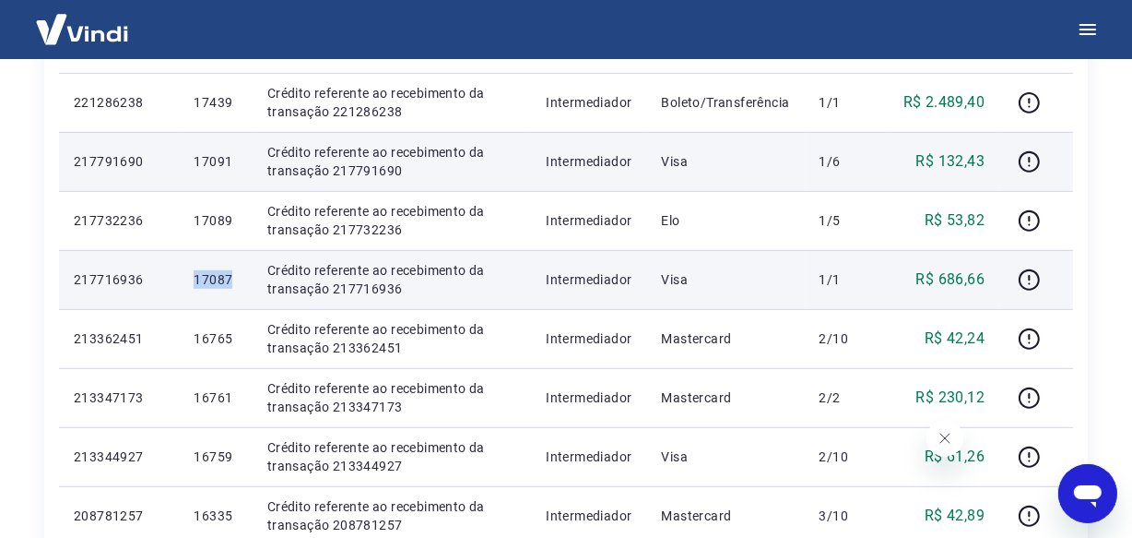
copy p "17087"
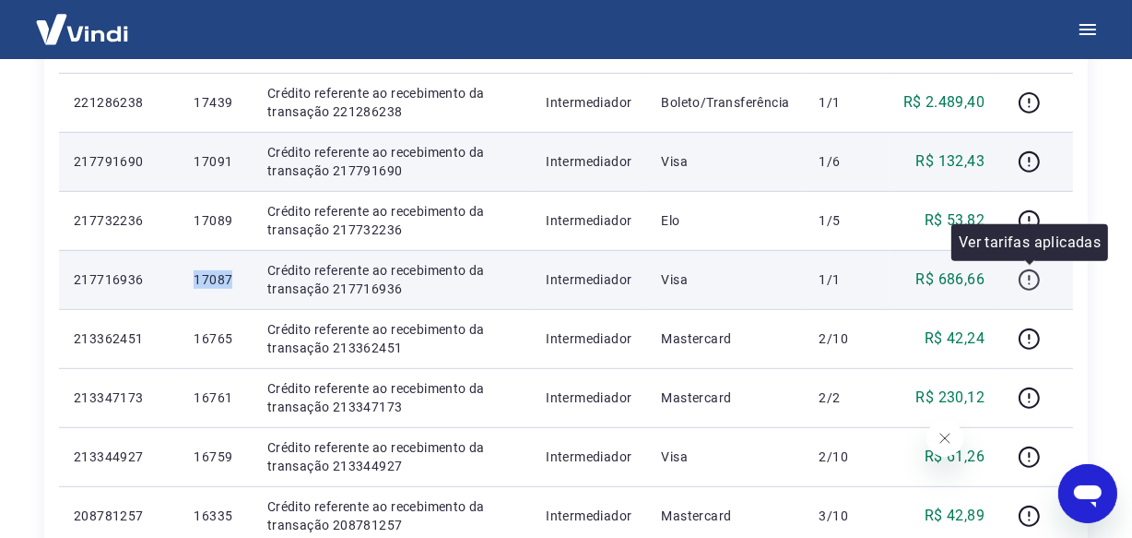
click at [1031, 275] on icon "button" at bounding box center [1029, 279] width 23 height 23
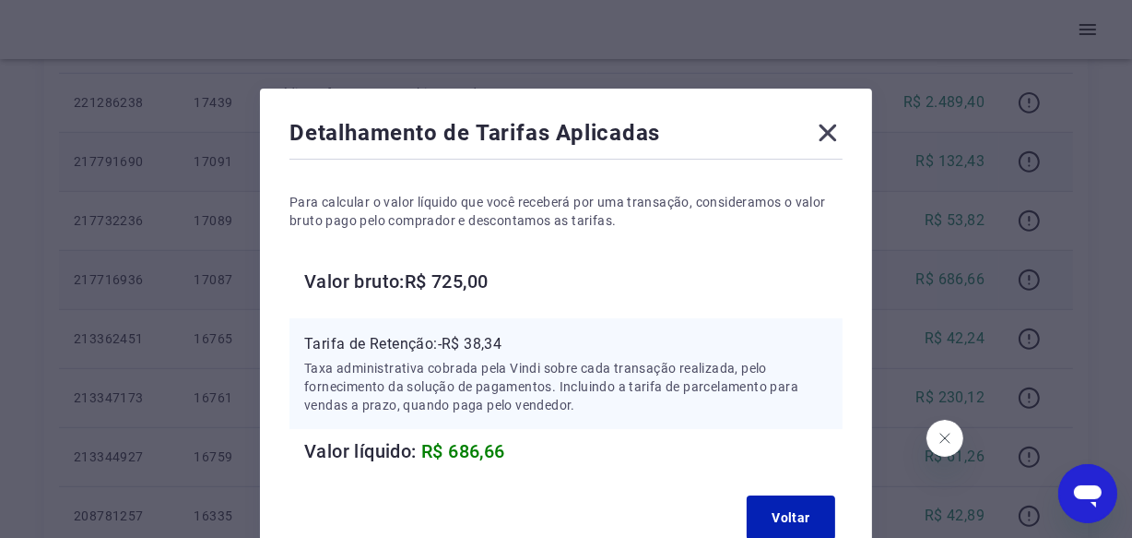
click at [824, 127] on icon at bounding box center [828, 133] width 30 height 30
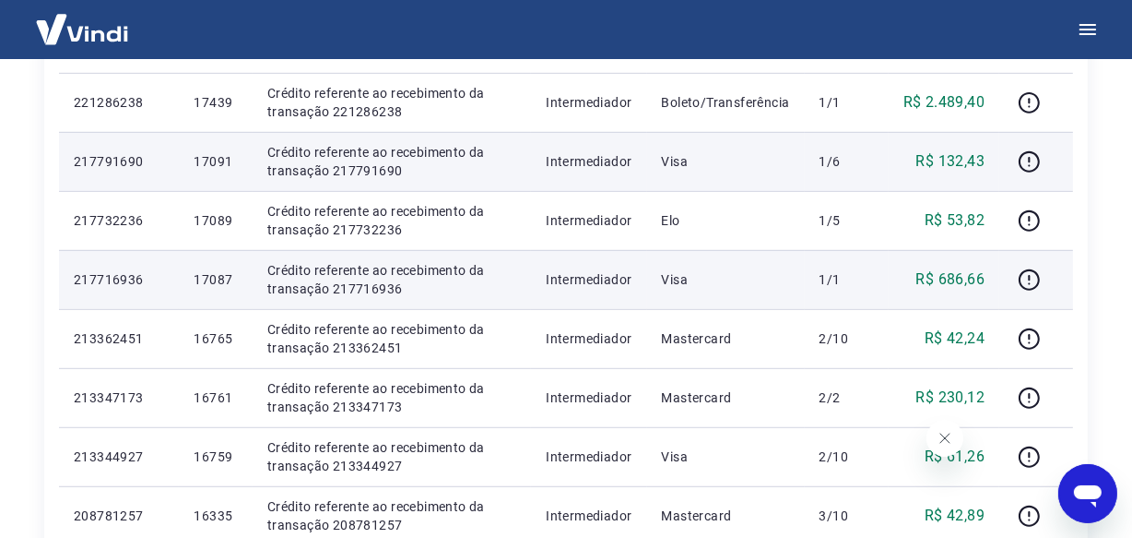
click at [225, 283] on p "17087" at bounding box center [215, 279] width 43 height 18
drag, startPoint x: 419, startPoint y: 290, endPoint x: 333, endPoint y: 286, distance: 85.9
click at [333, 286] on p "Crédito referente ao recebimento da transação 217716936" at bounding box center [392, 279] width 250 height 37
copy p "217716936"
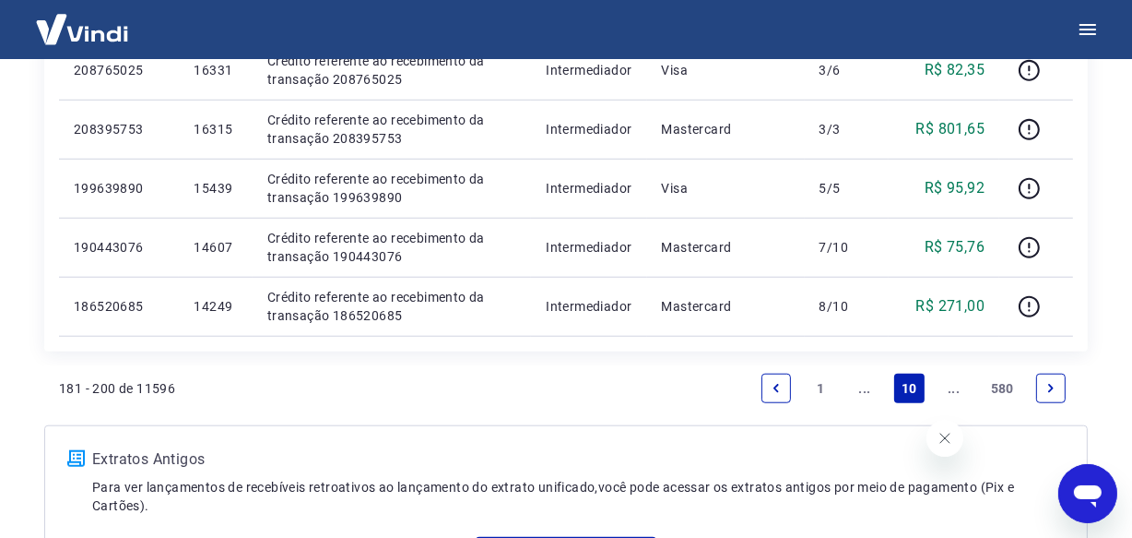
scroll to position [1596, 0]
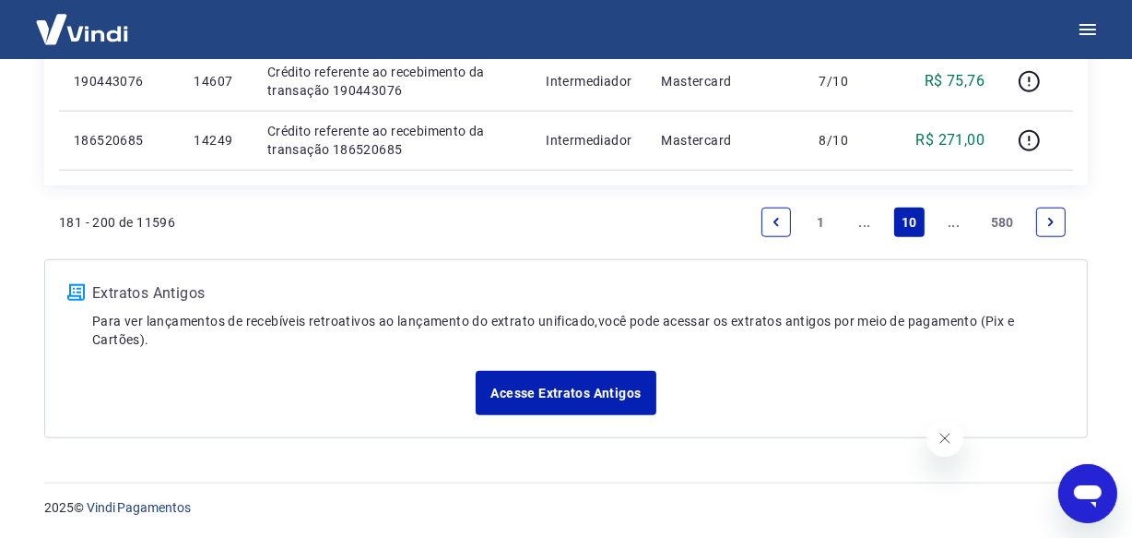
click at [1050, 219] on icon "Next page" at bounding box center [1051, 222] width 13 height 13
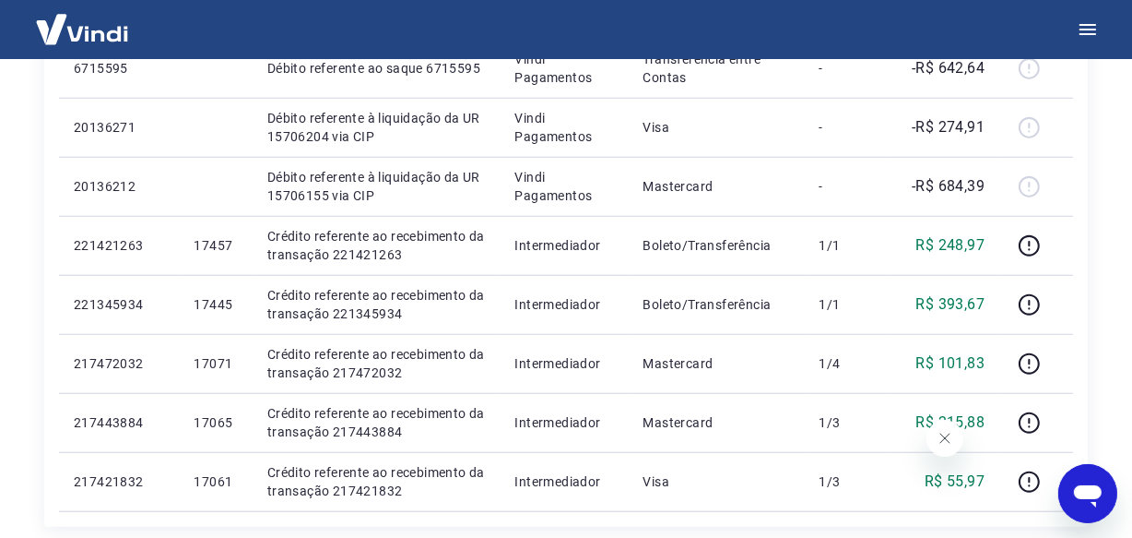
scroll to position [1571, 0]
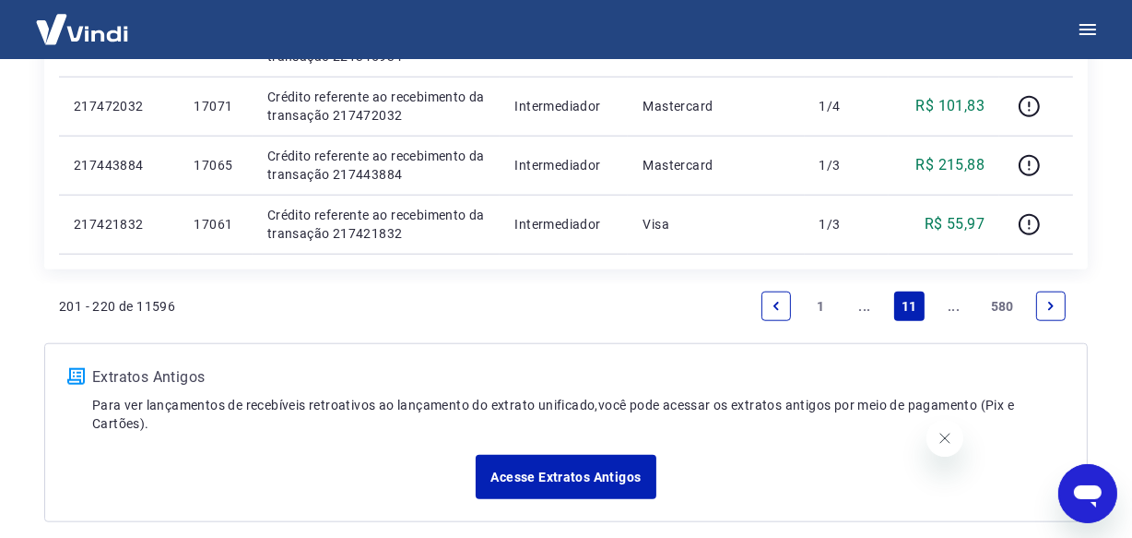
click at [1046, 312] on link "Next page" at bounding box center [1051, 306] width 30 height 30
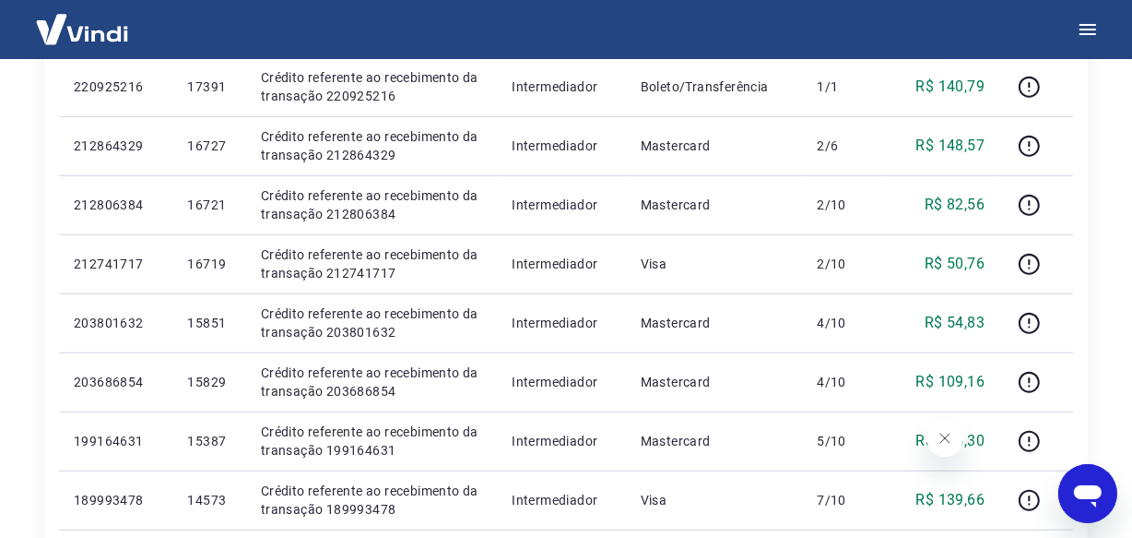
scroll to position [1429, 0]
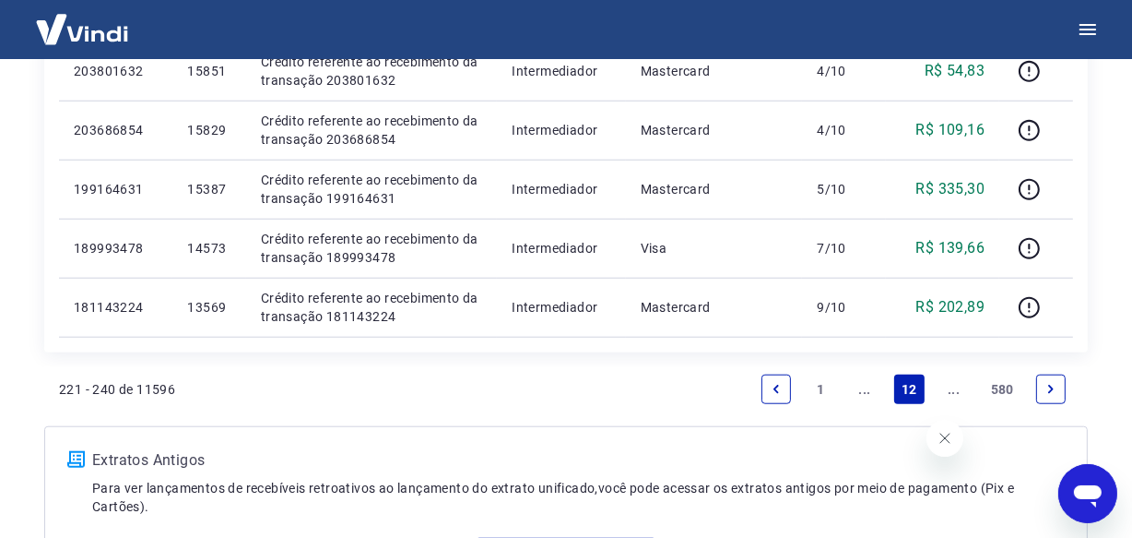
click at [1050, 383] on icon "Next page" at bounding box center [1051, 389] width 13 height 13
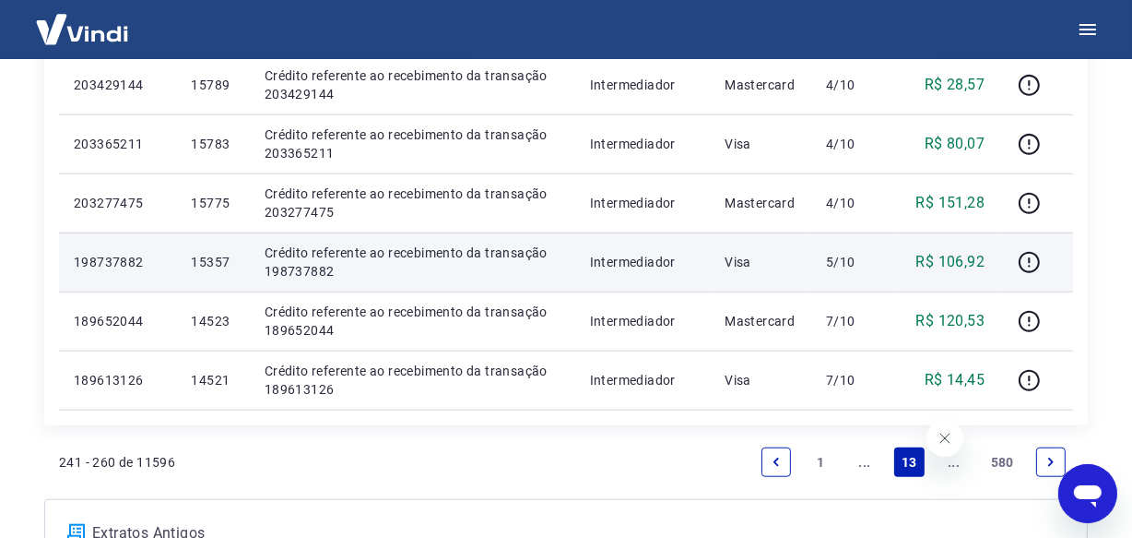
scroll to position [1499, 0]
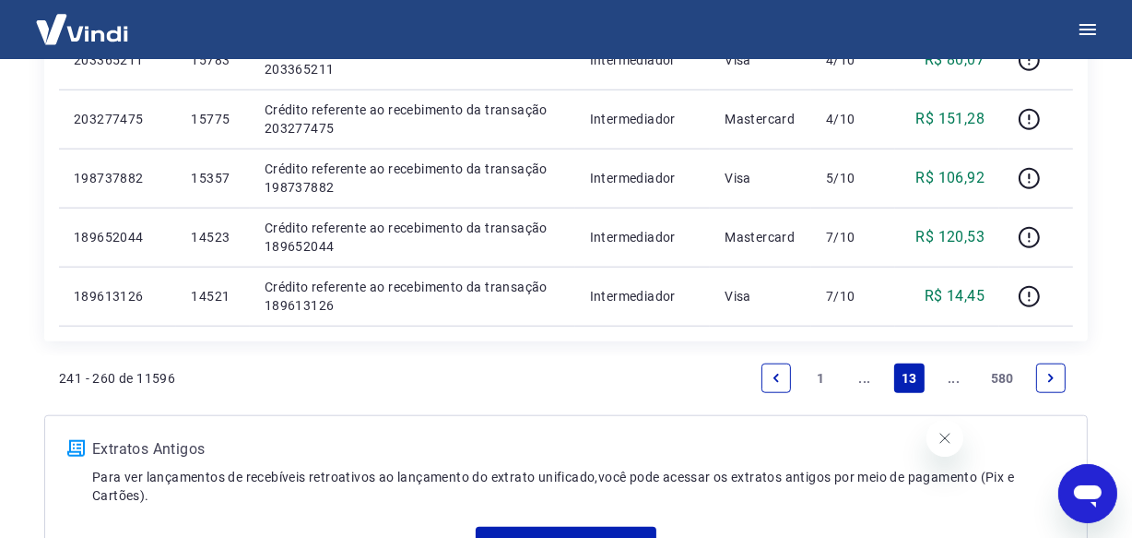
click at [1041, 373] on link "Next page" at bounding box center [1051, 378] width 30 height 30
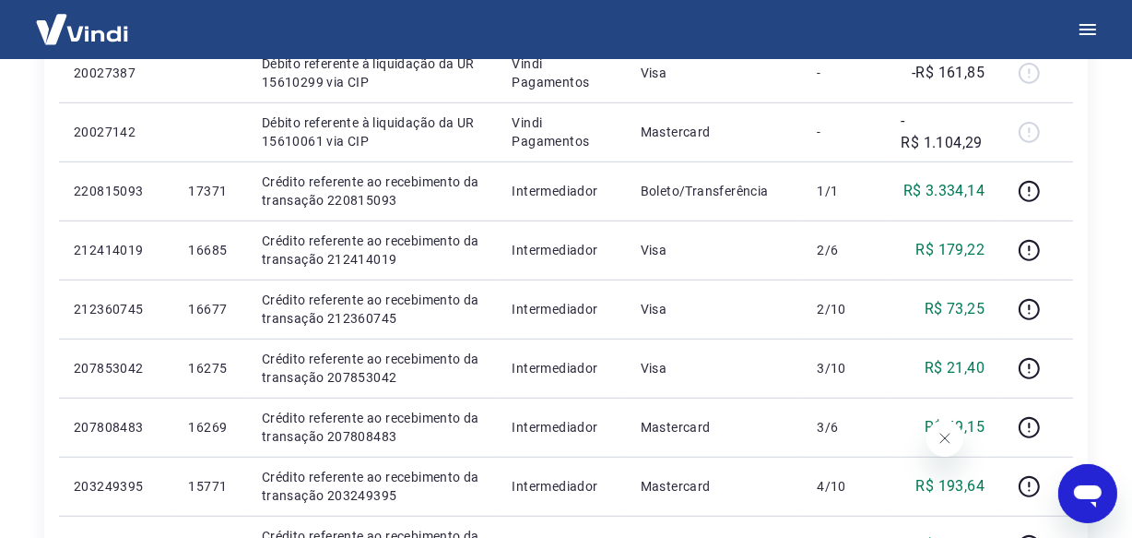
scroll to position [937, 0]
